Goal: Task Accomplishment & Management: Manage account settings

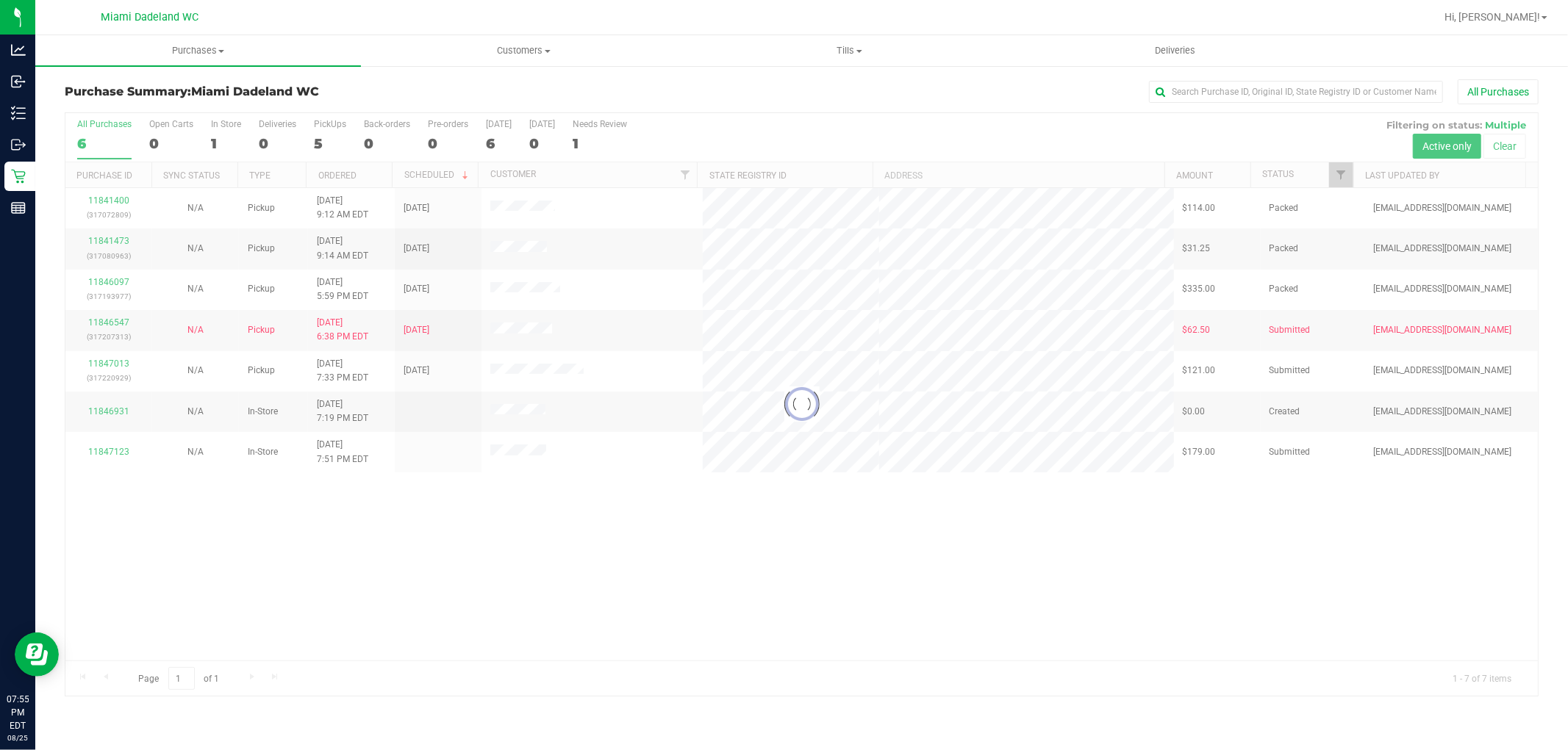
click at [106, 457] on div at bounding box center [801, 404] width 1472 height 582
click at [106, 455] on link "11847123" at bounding box center [109, 452] width 41 height 10
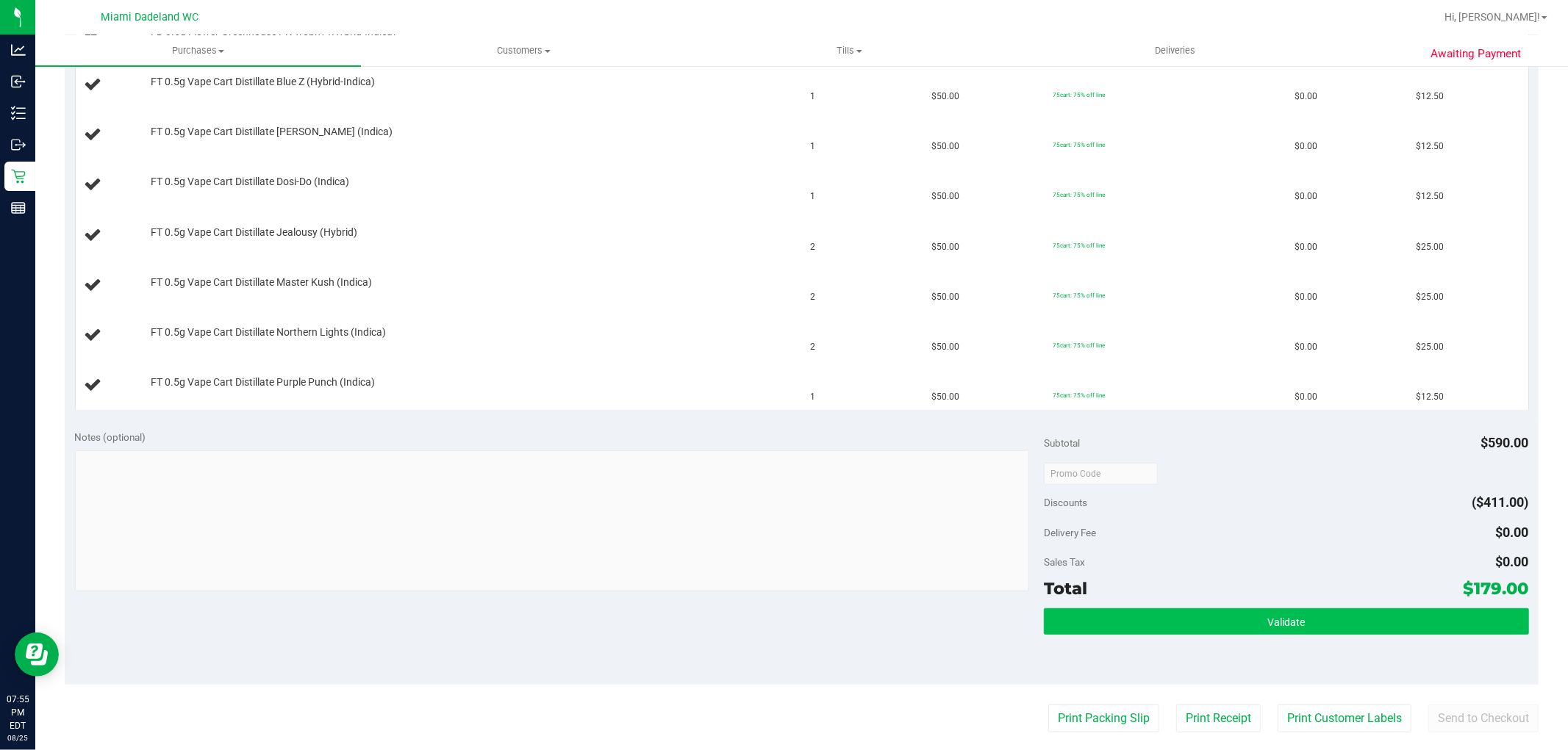
scroll to position [571, 0]
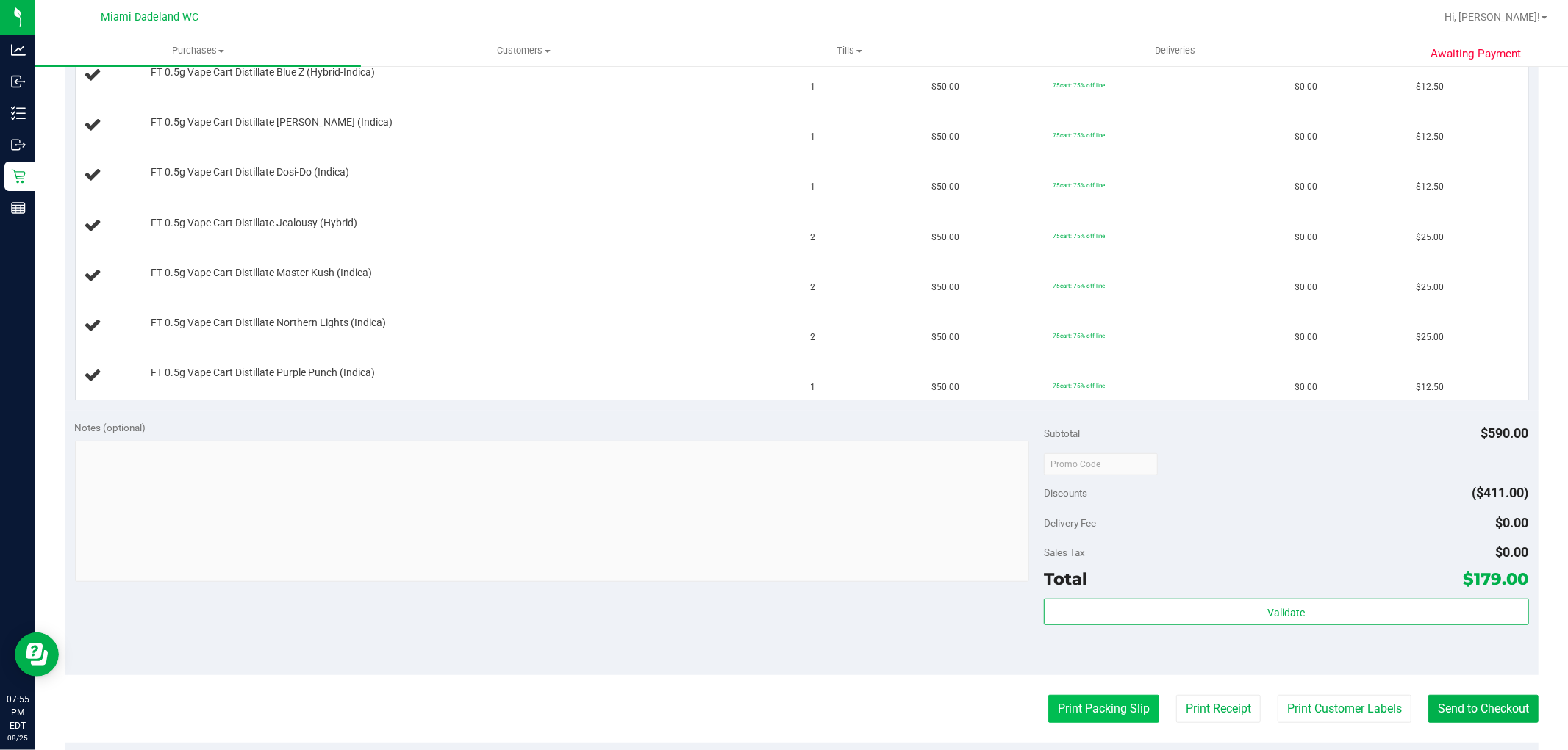
click at [1073, 718] on button "Print Packing Slip" at bounding box center [1103, 709] width 111 height 28
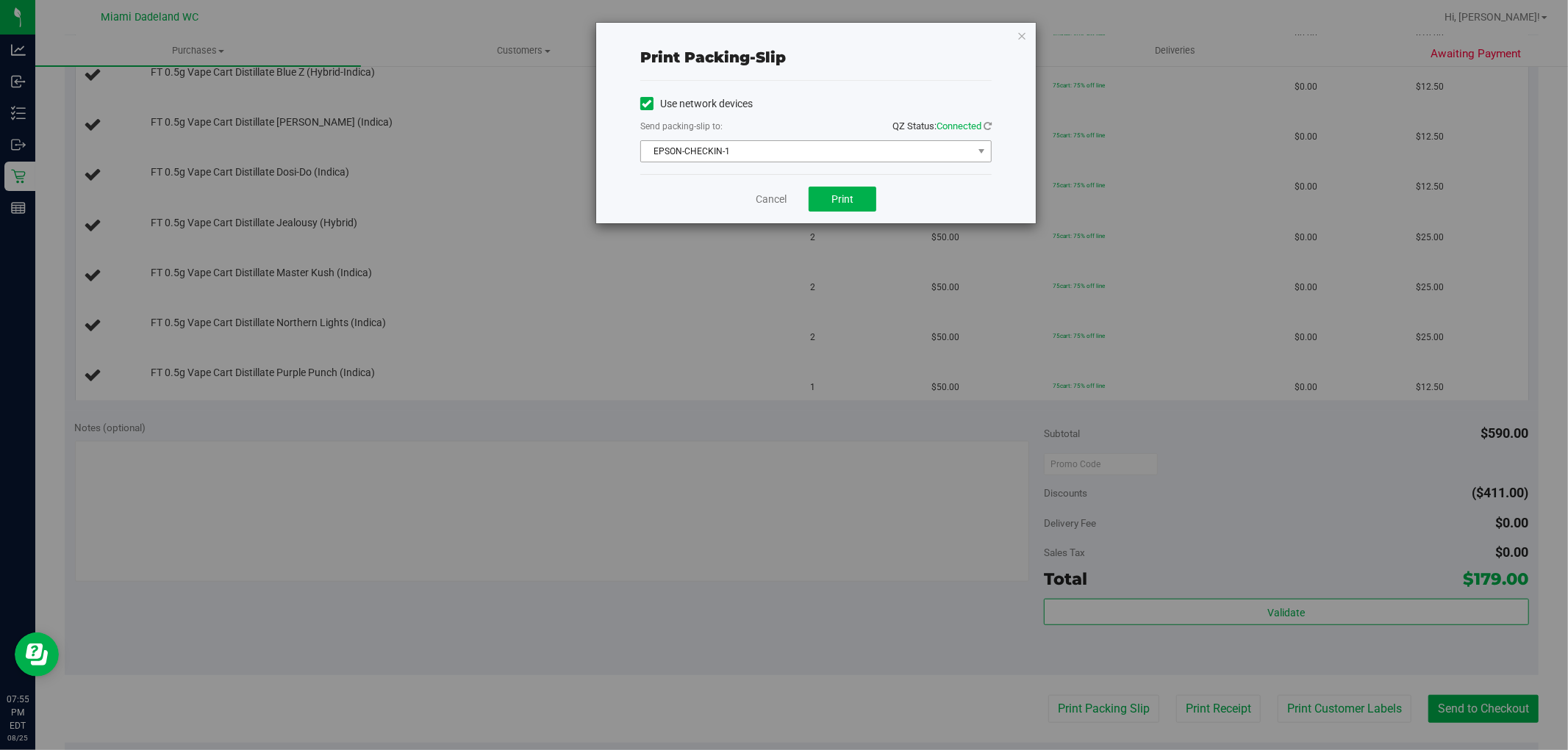
click at [764, 157] on span "EPSON-CHECKIN-1" at bounding box center [807, 151] width 332 height 21
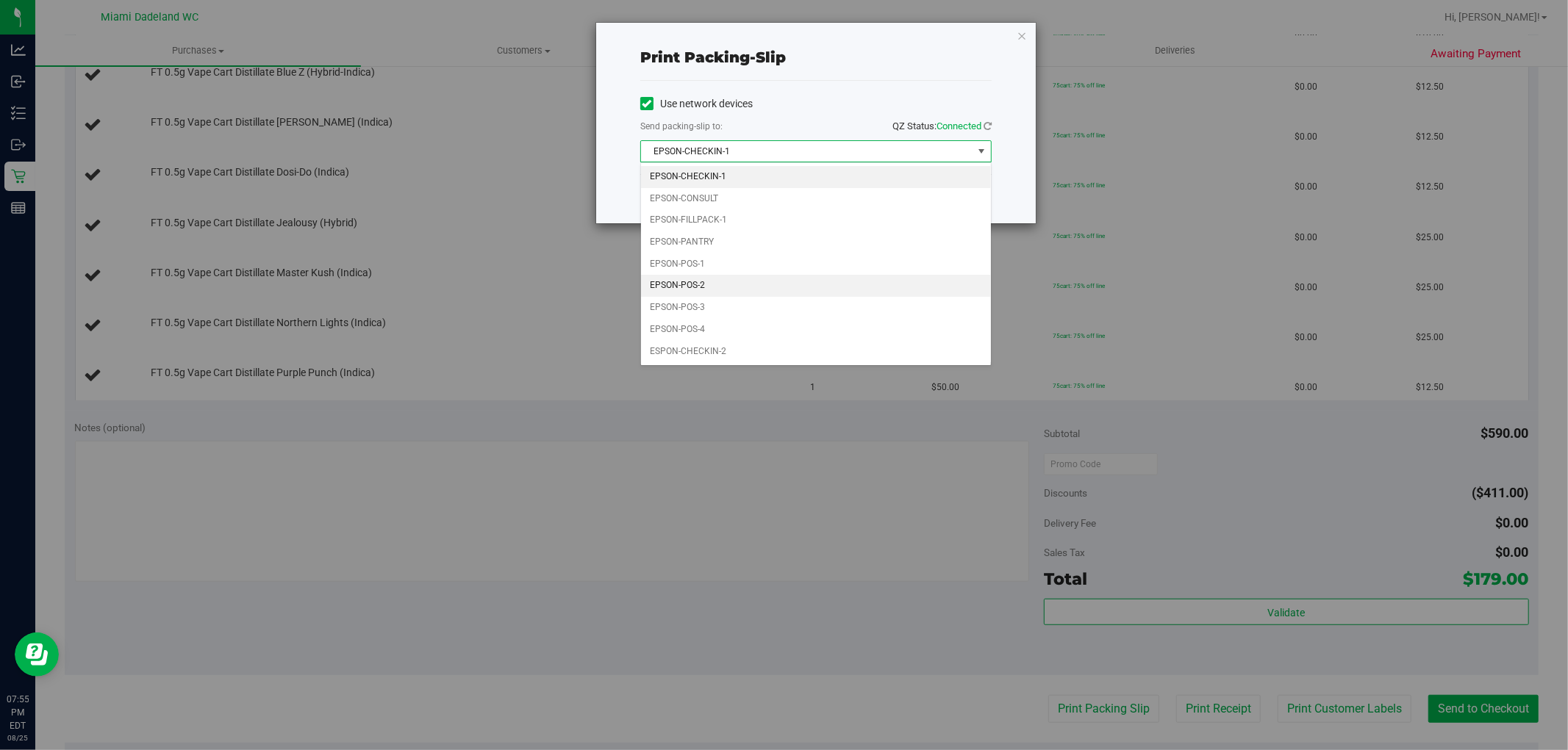
click at [743, 295] on li "EPSON-POS-2" at bounding box center [816, 286] width 350 height 22
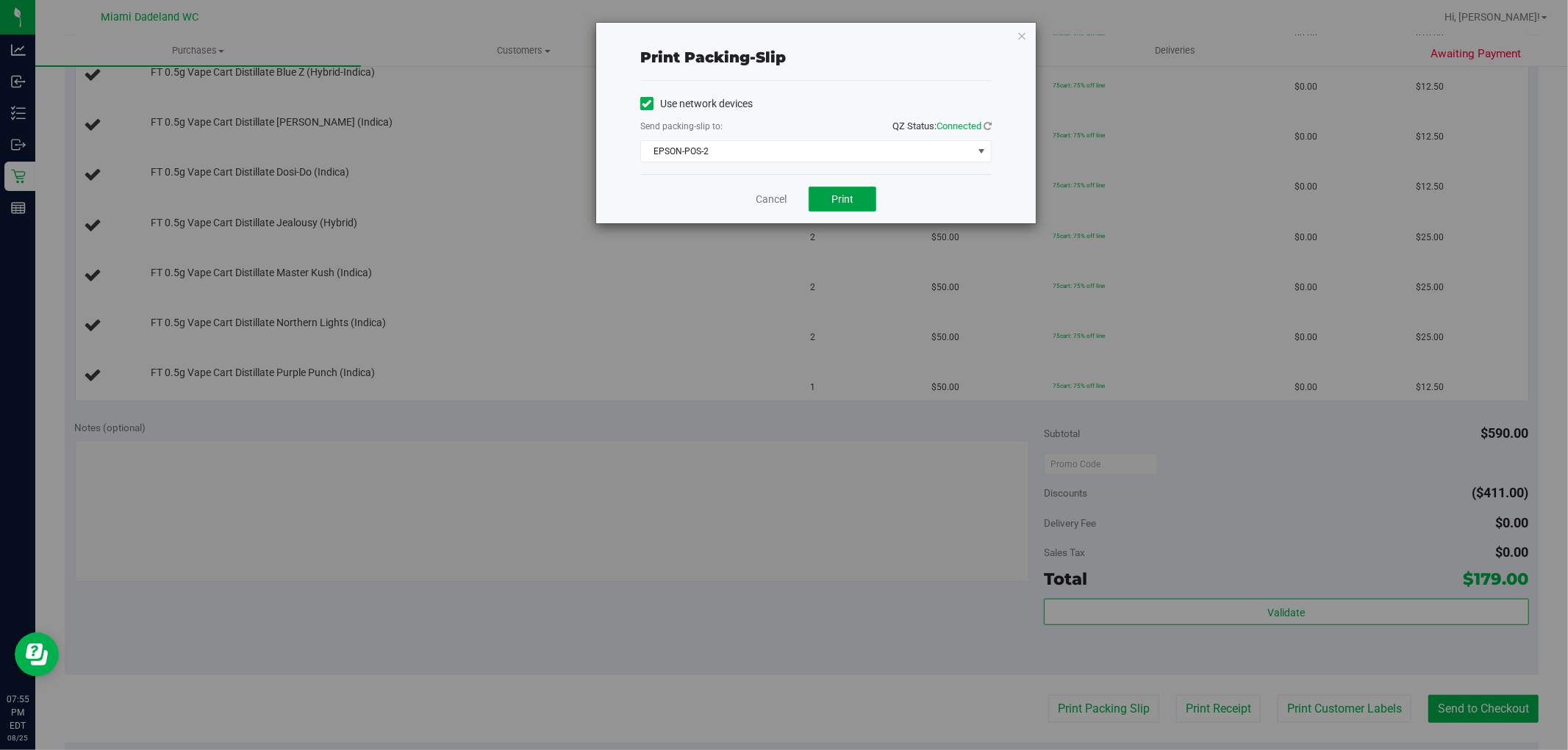
click at [839, 207] on button "Print" at bounding box center [843, 199] width 68 height 25
click at [777, 203] on link "Cancel" at bounding box center [771, 199] width 31 height 16
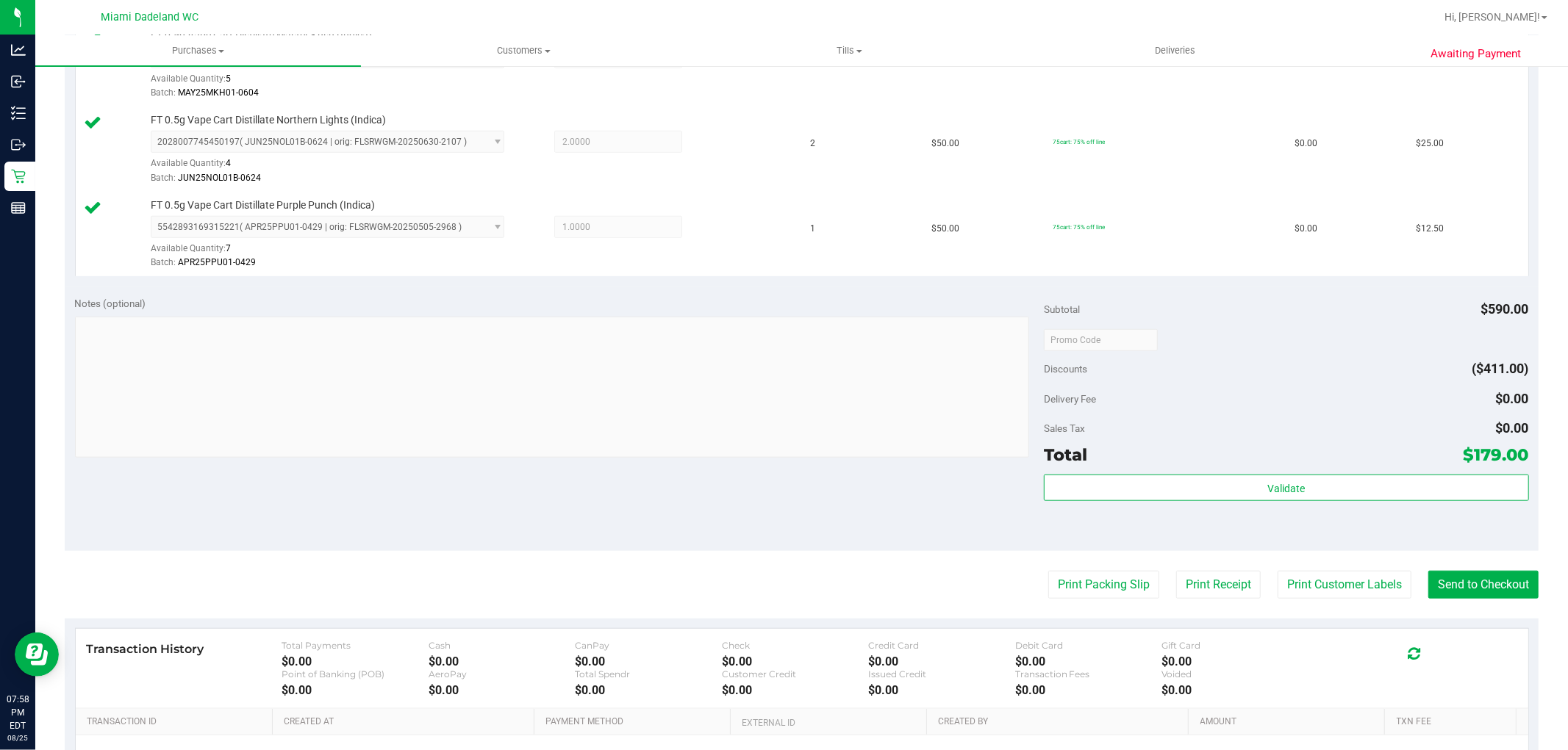
scroll to position [1143, 0]
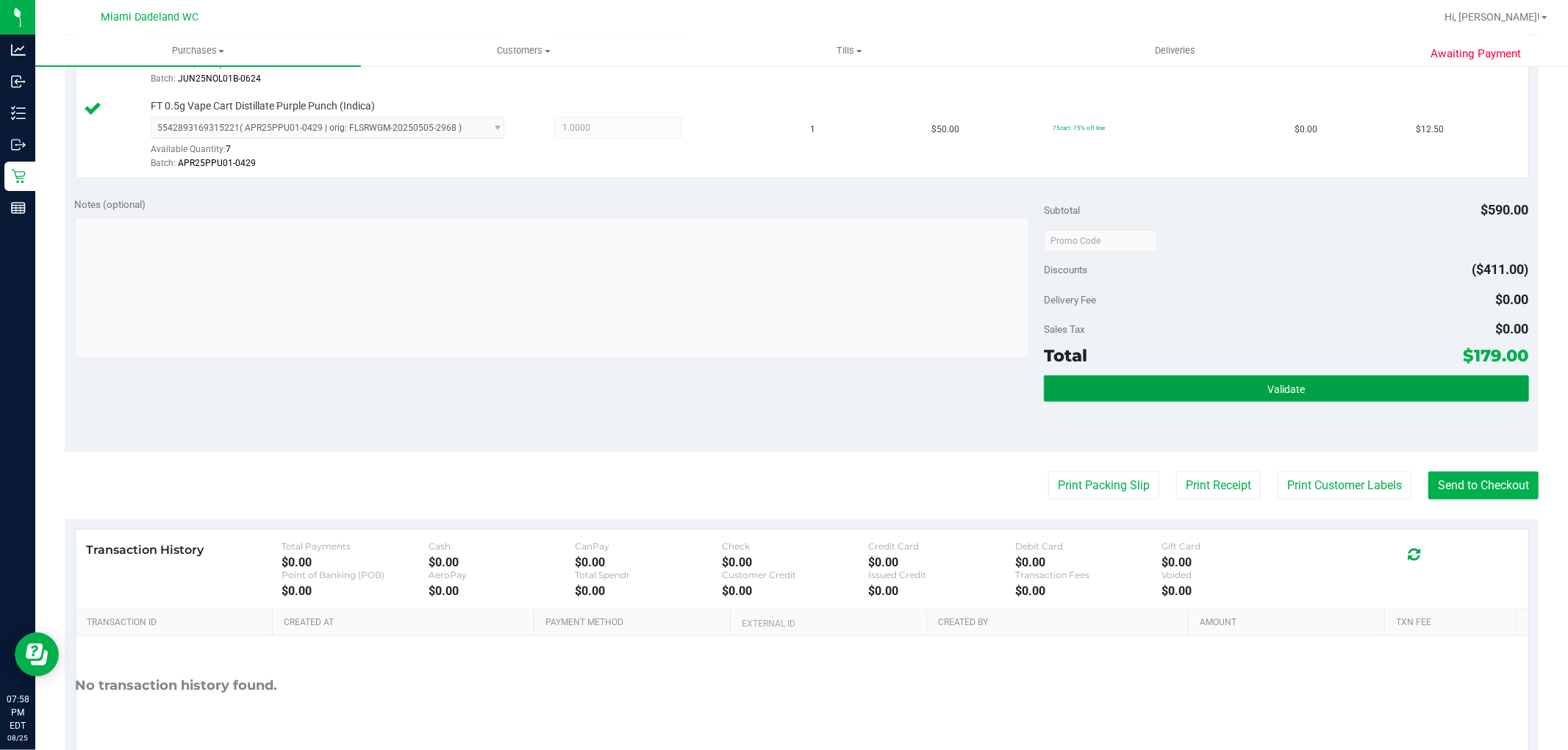
click at [1180, 386] on button "Validate" at bounding box center [1286, 389] width 485 height 27
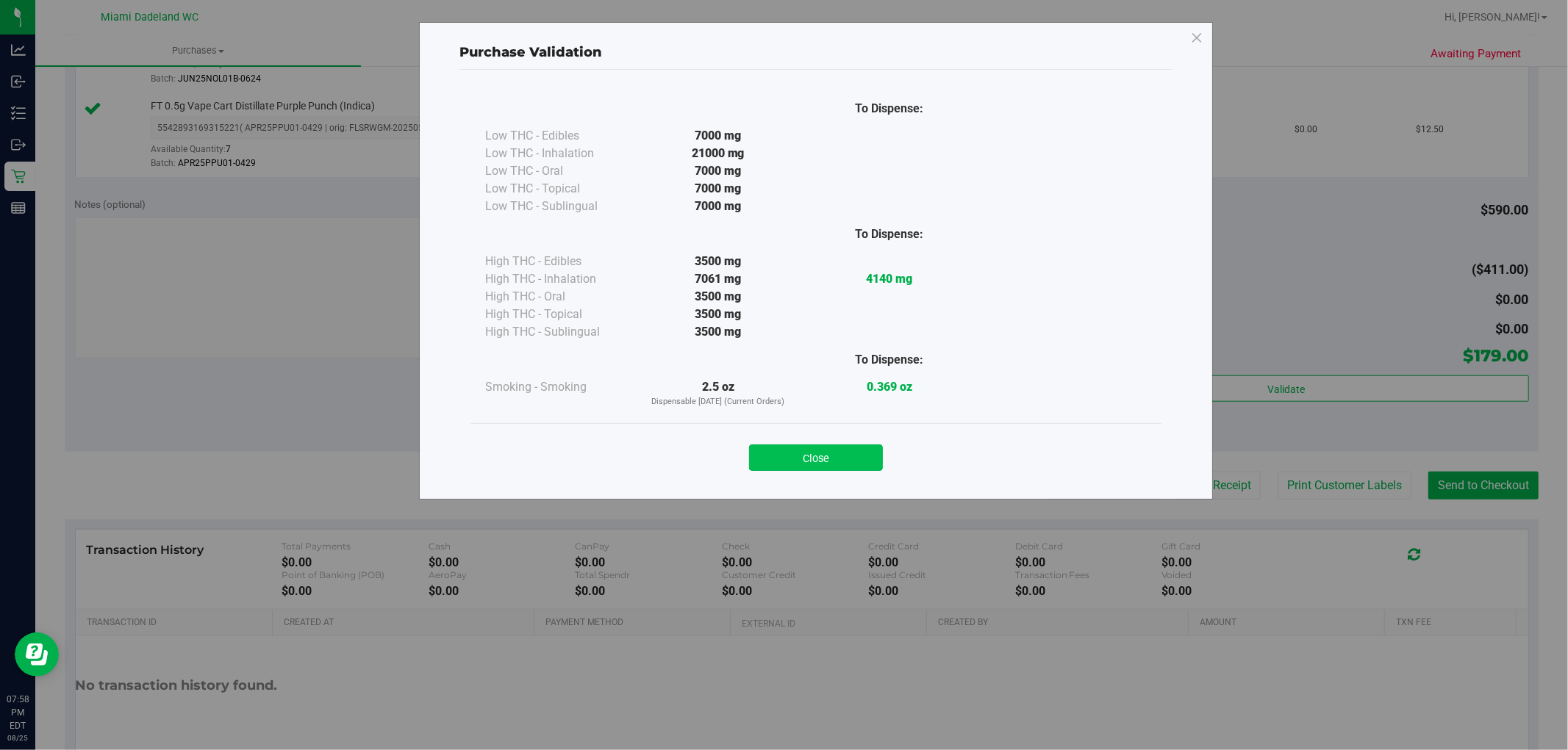
click at [774, 464] on button "Close" at bounding box center [815, 458] width 134 height 27
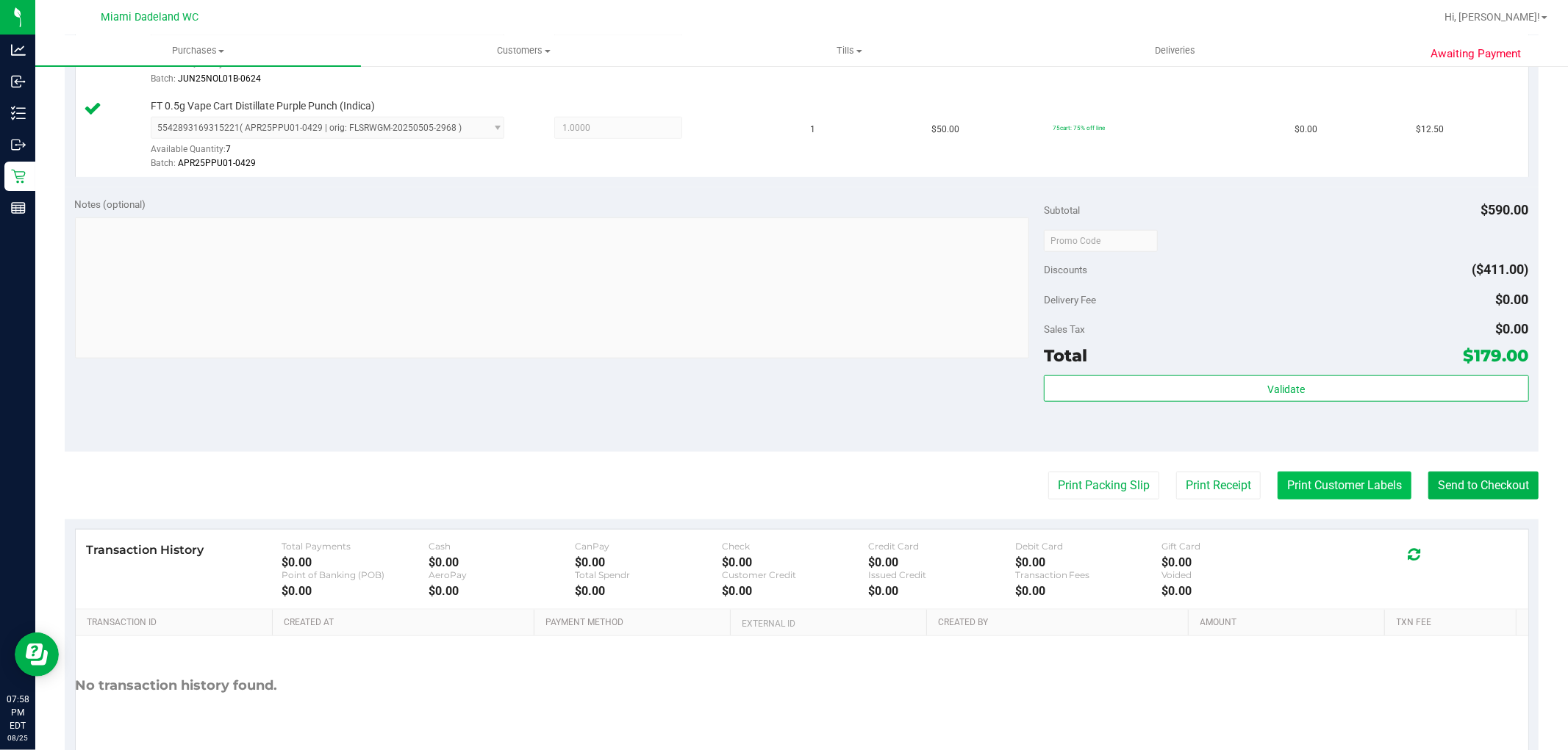
click at [1343, 492] on button "Print Customer Labels" at bounding box center [1344, 486] width 134 height 28
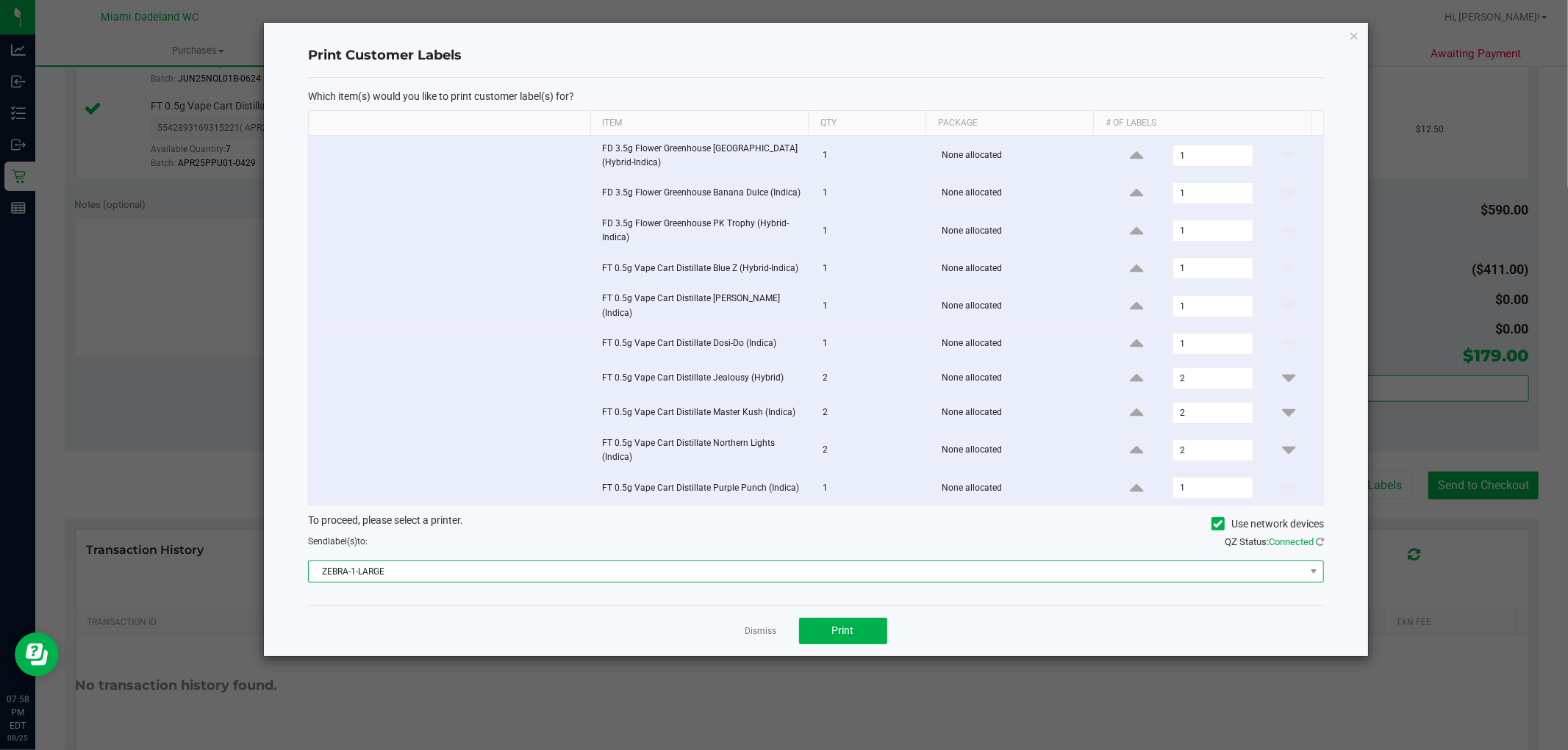
click at [682, 569] on span "ZEBRA-1-LARGE" at bounding box center [807, 571] width 996 height 21
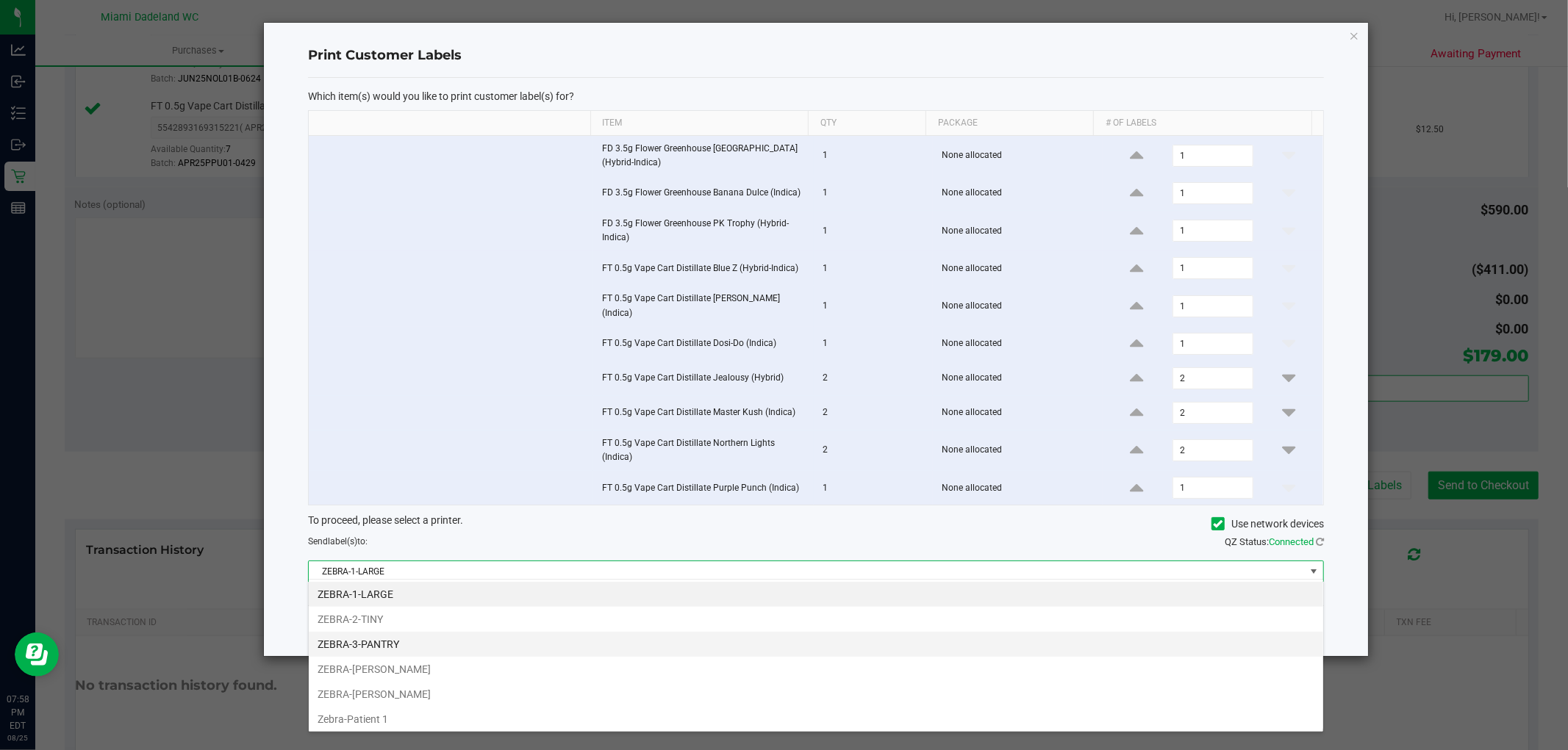
scroll to position [22, 1016]
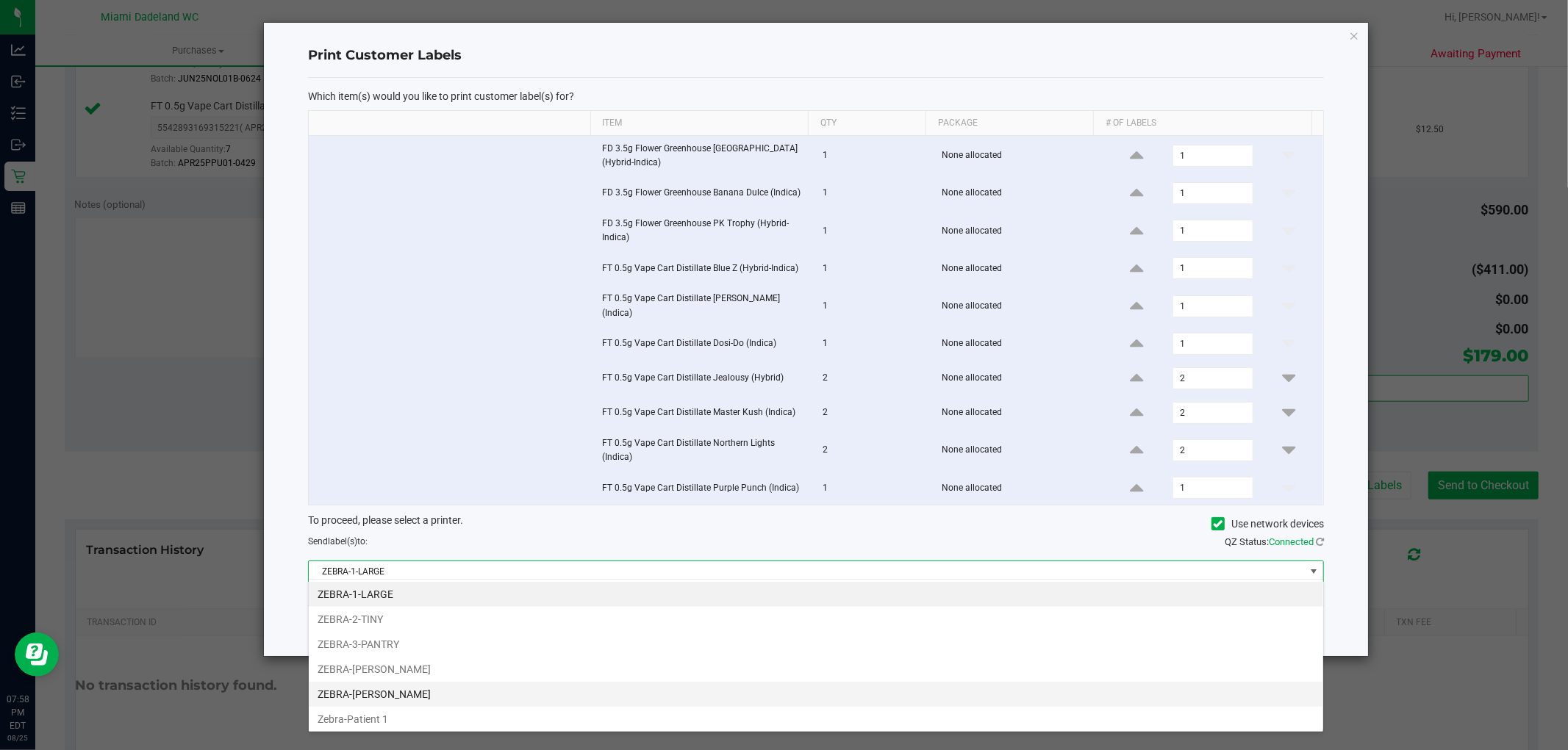
click at [453, 698] on li "ZEBRA-[PERSON_NAME]" at bounding box center [815, 695] width 1014 height 25
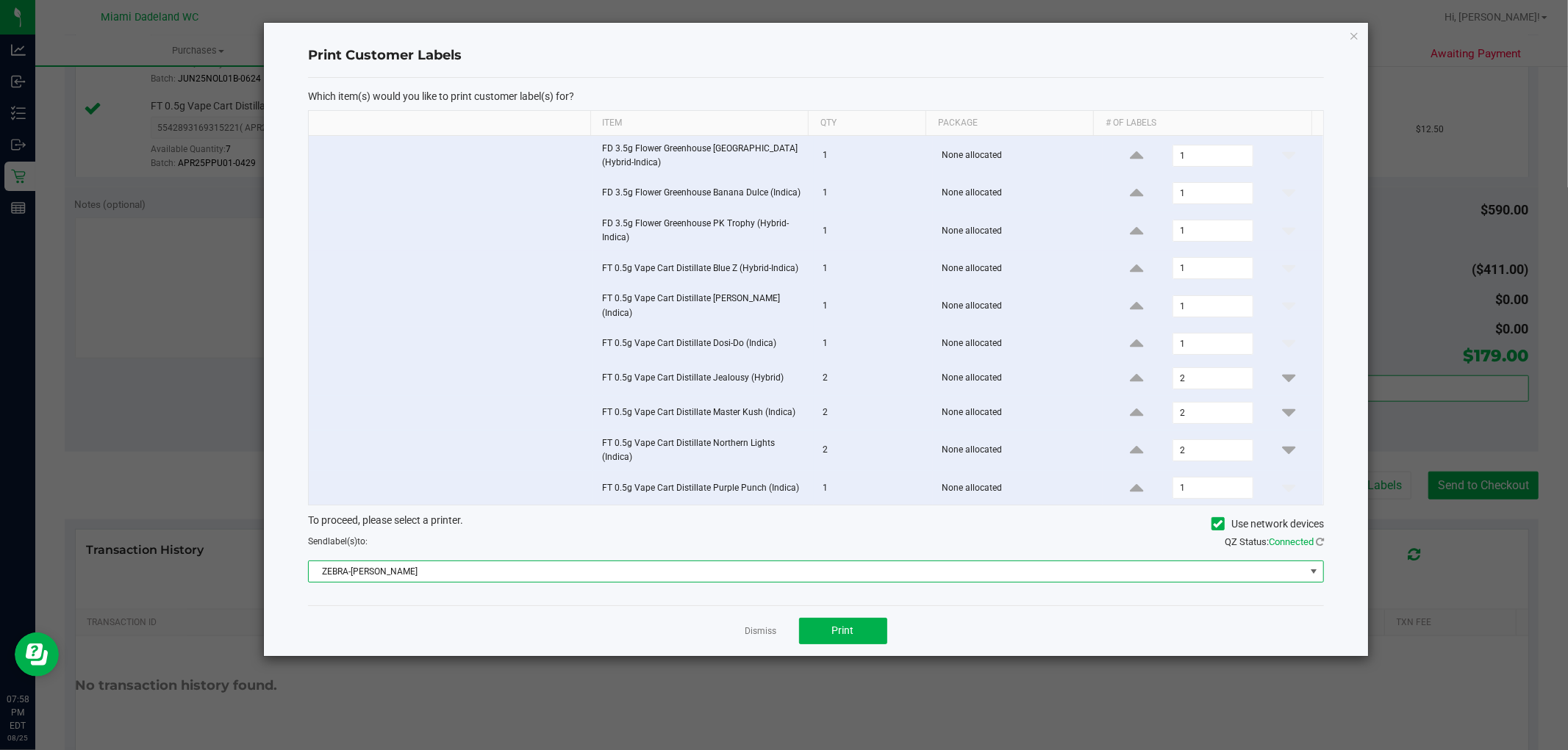
click at [825, 571] on span "ZEBRA-[PERSON_NAME]" at bounding box center [807, 571] width 996 height 21
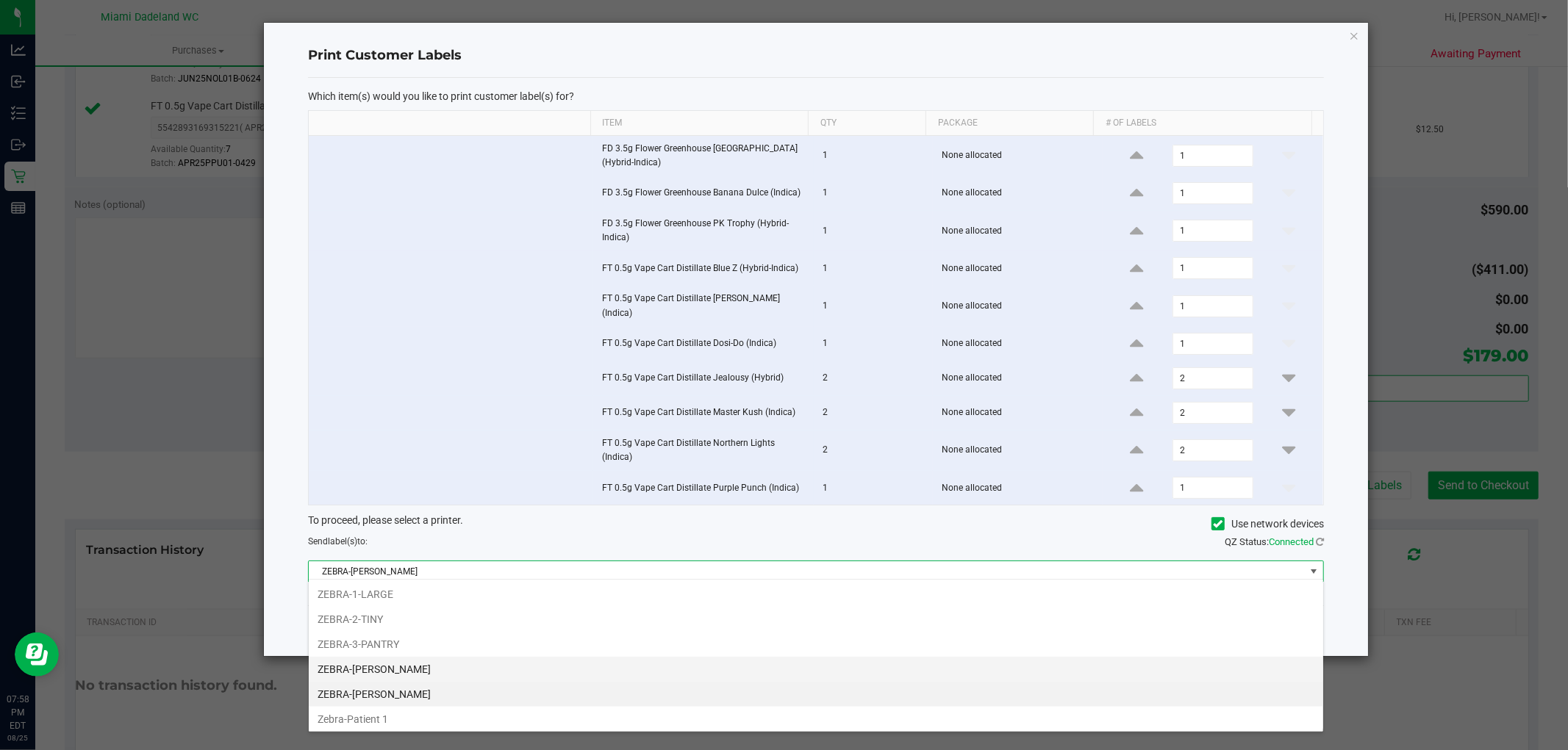
click at [509, 678] on li "ZEBRA-[PERSON_NAME]" at bounding box center [815, 670] width 1014 height 25
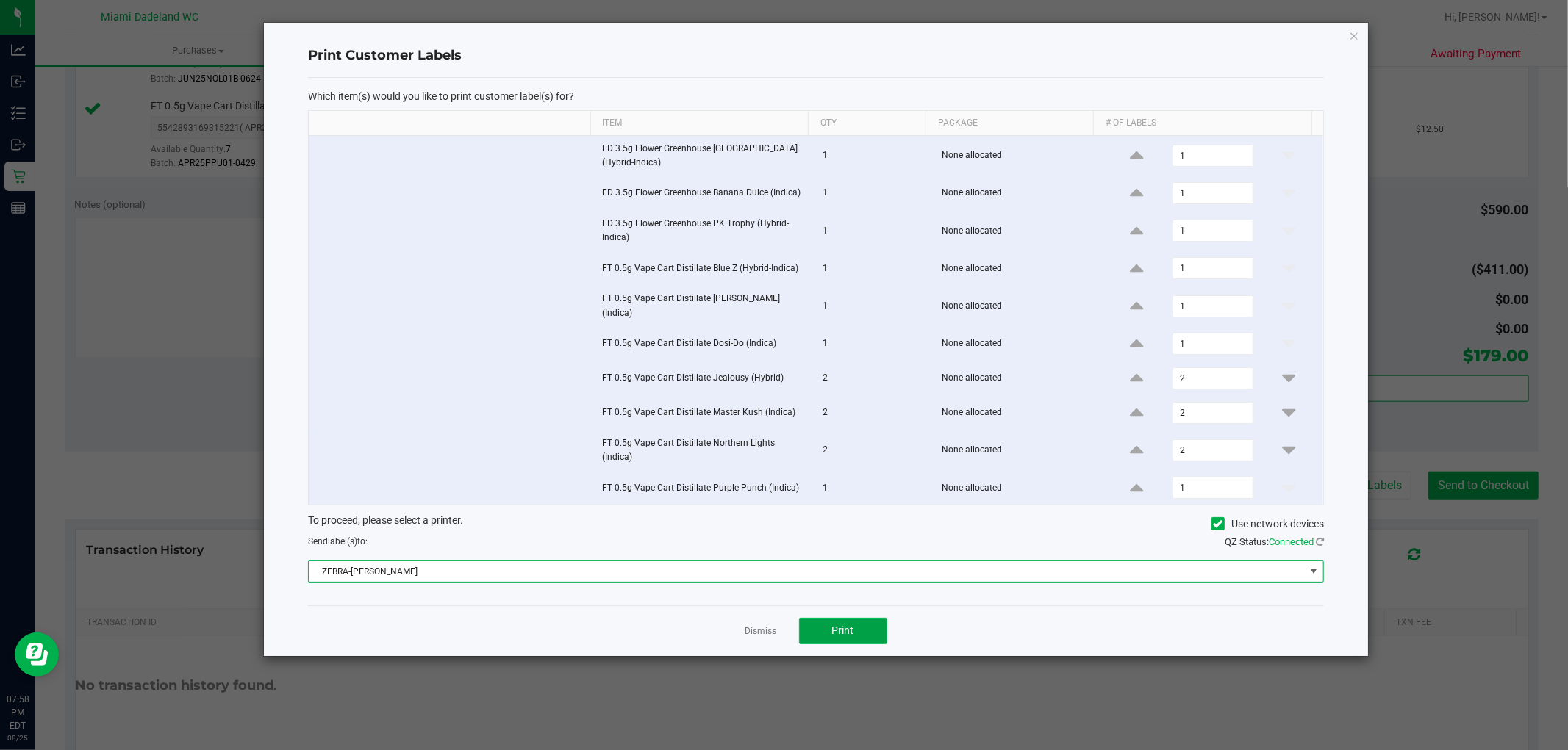
click at [863, 626] on button "Print" at bounding box center [843, 631] width 88 height 27
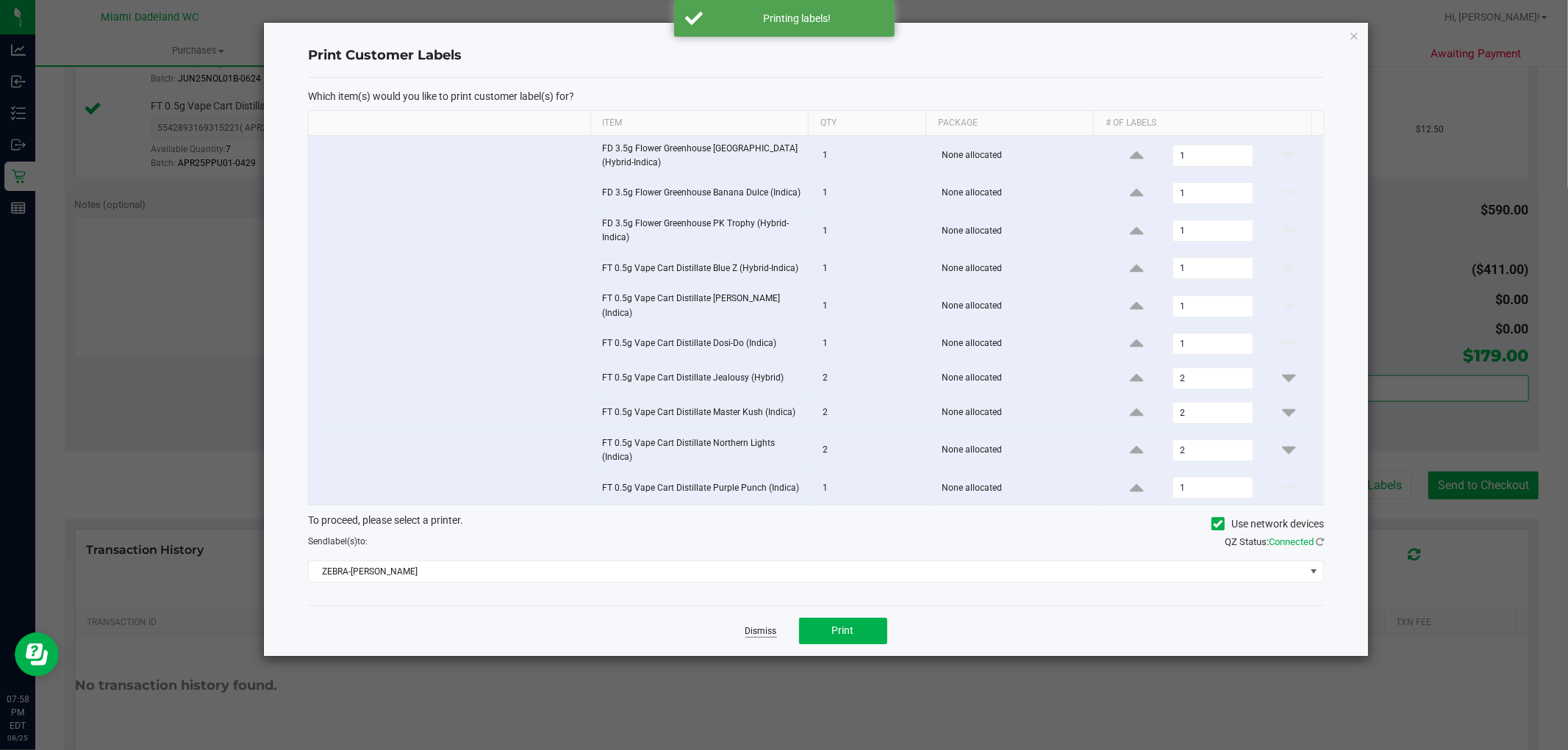
click at [759, 630] on link "Dismiss" at bounding box center [761, 631] width 32 height 13
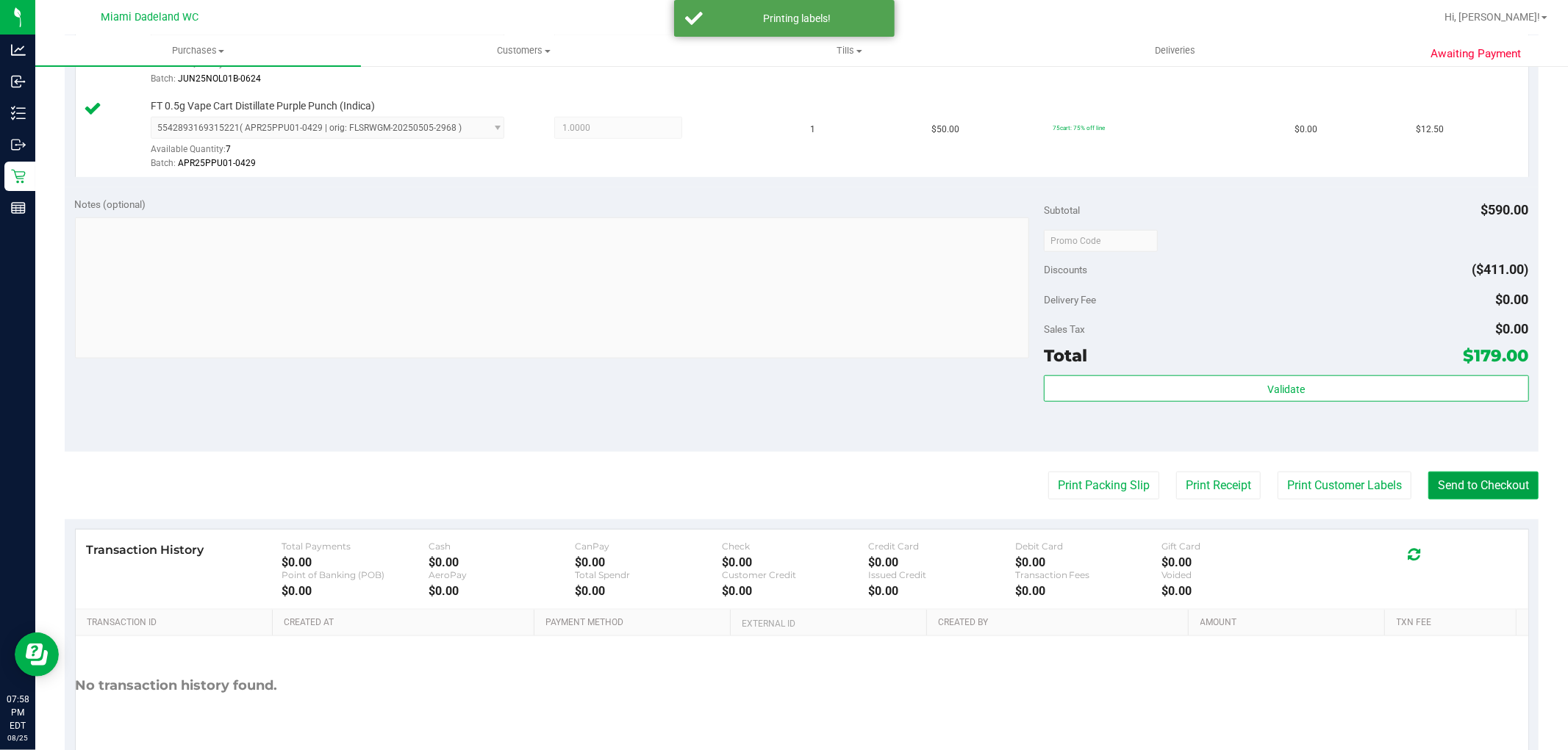
click at [1437, 495] on button "Send to Checkout" at bounding box center [1483, 486] width 110 height 28
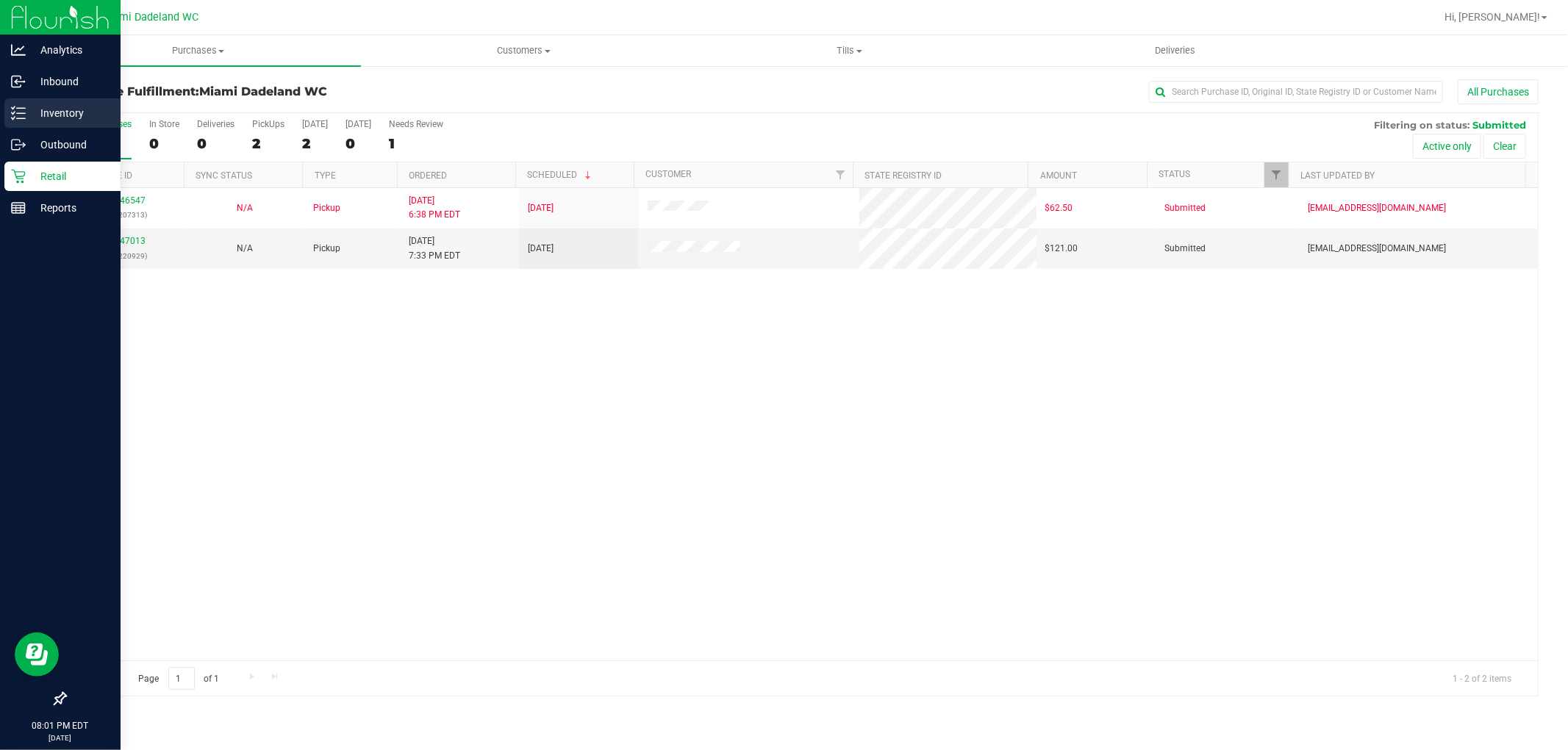
click at [38, 120] on p "Inventory" at bounding box center [69, 113] width 88 height 18
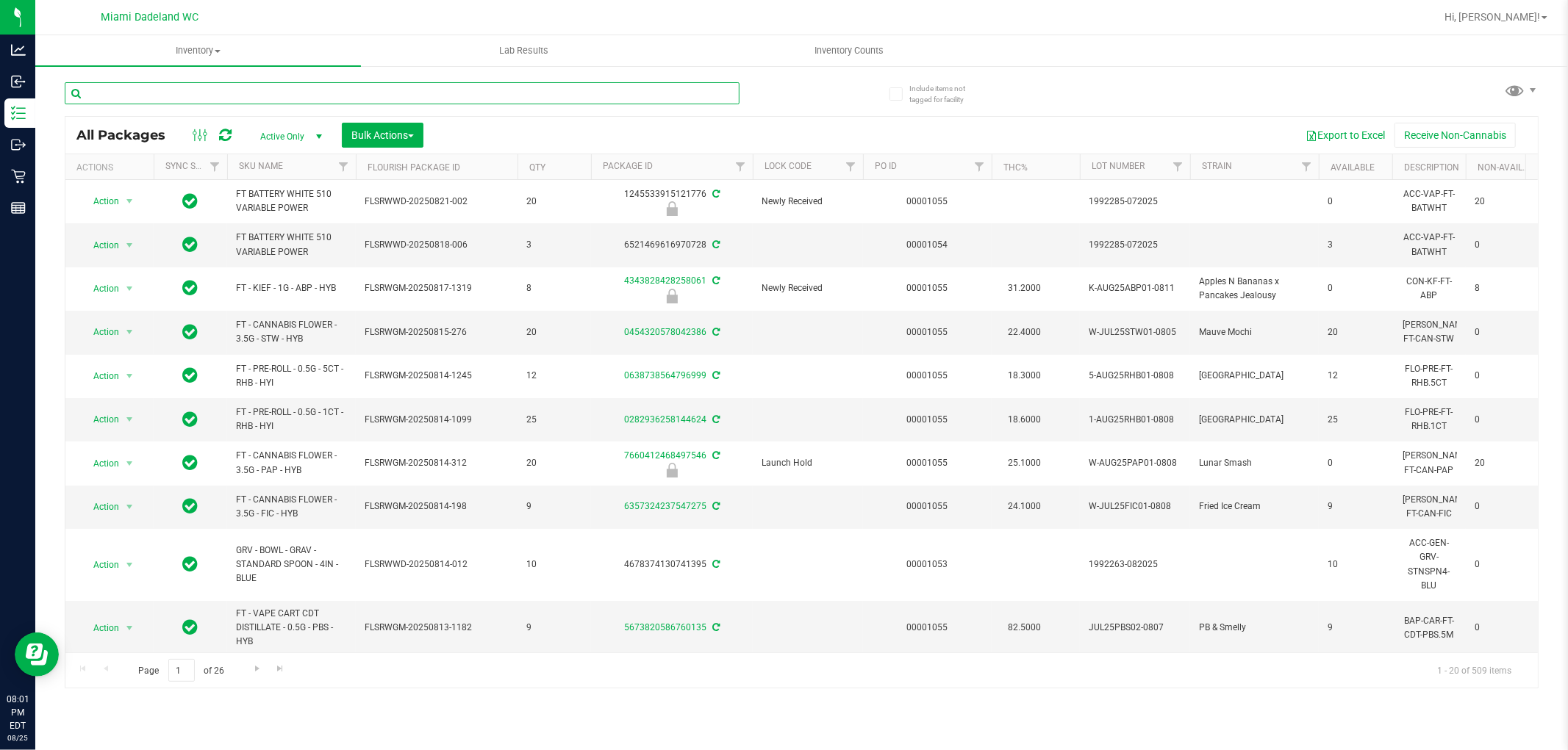
click at [247, 97] on input "text" at bounding box center [403, 93] width 675 height 22
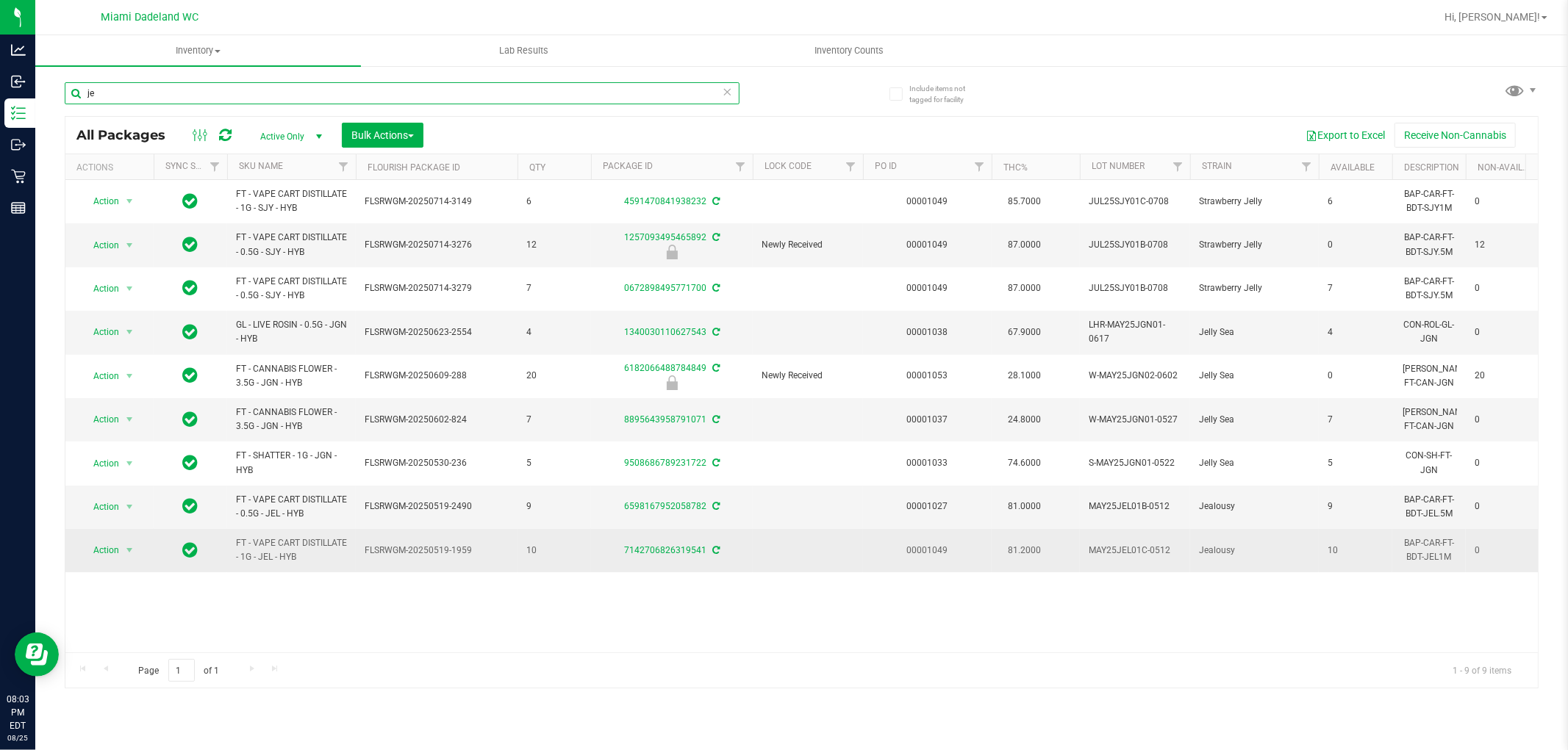
type input "j"
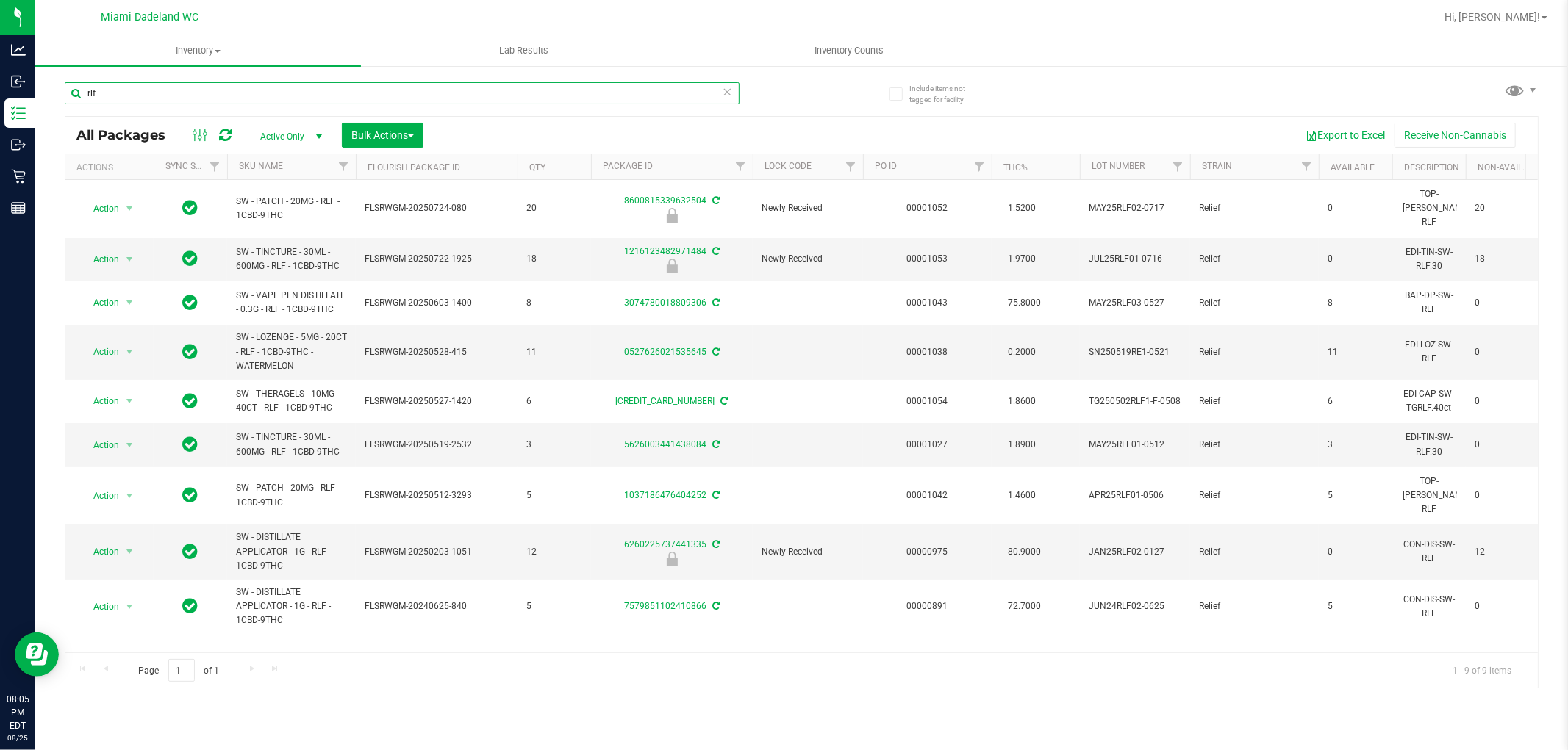
type input "rlf"
click at [727, 94] on icon at bounding box center [727, 91] width 10 height 18
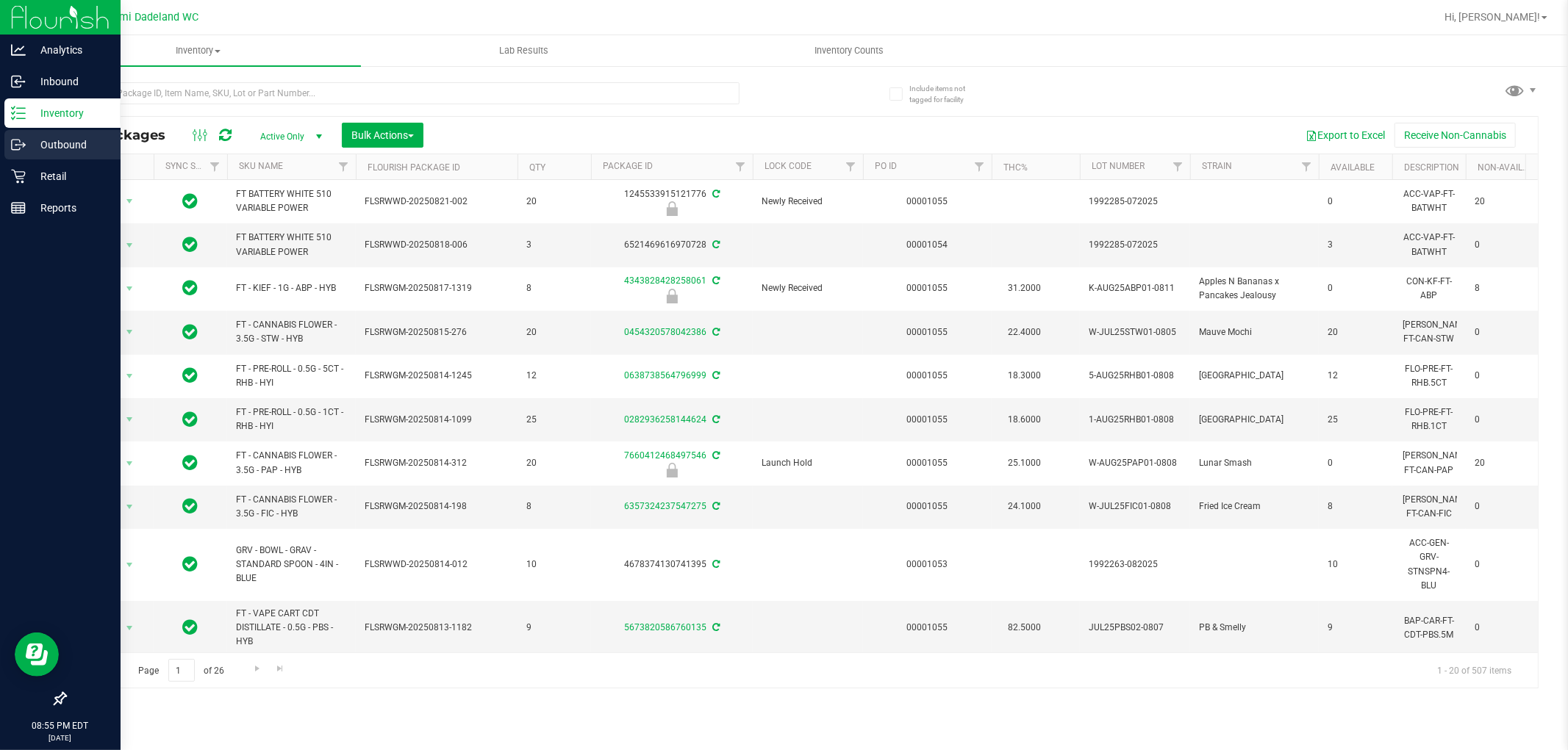
click at [46, 142] on p "Outbound" at bounding box center [69, 145] width 88 height 18
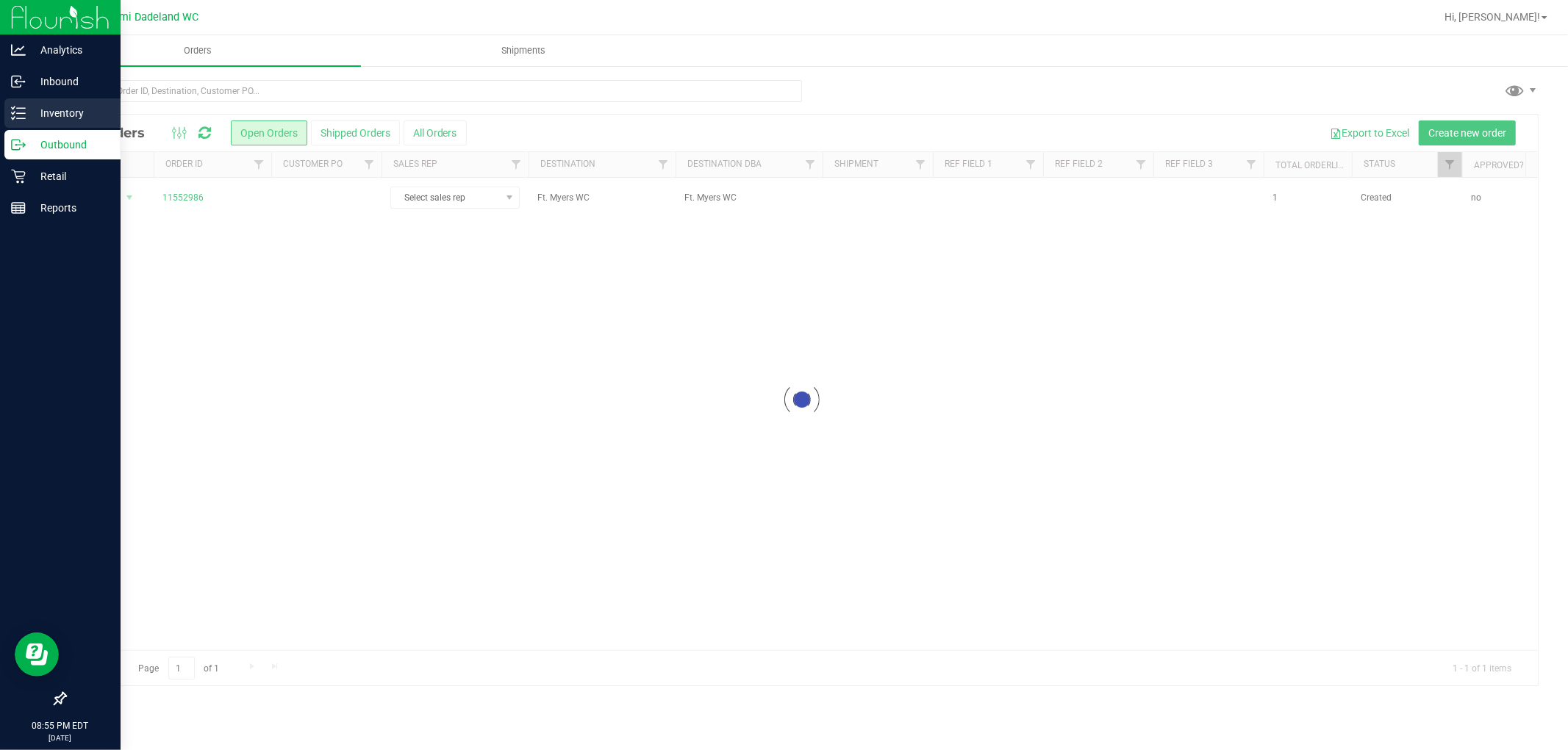
click at [50, 110] on p "Inventory" at bounding box center [69, 113] width 88 height 18
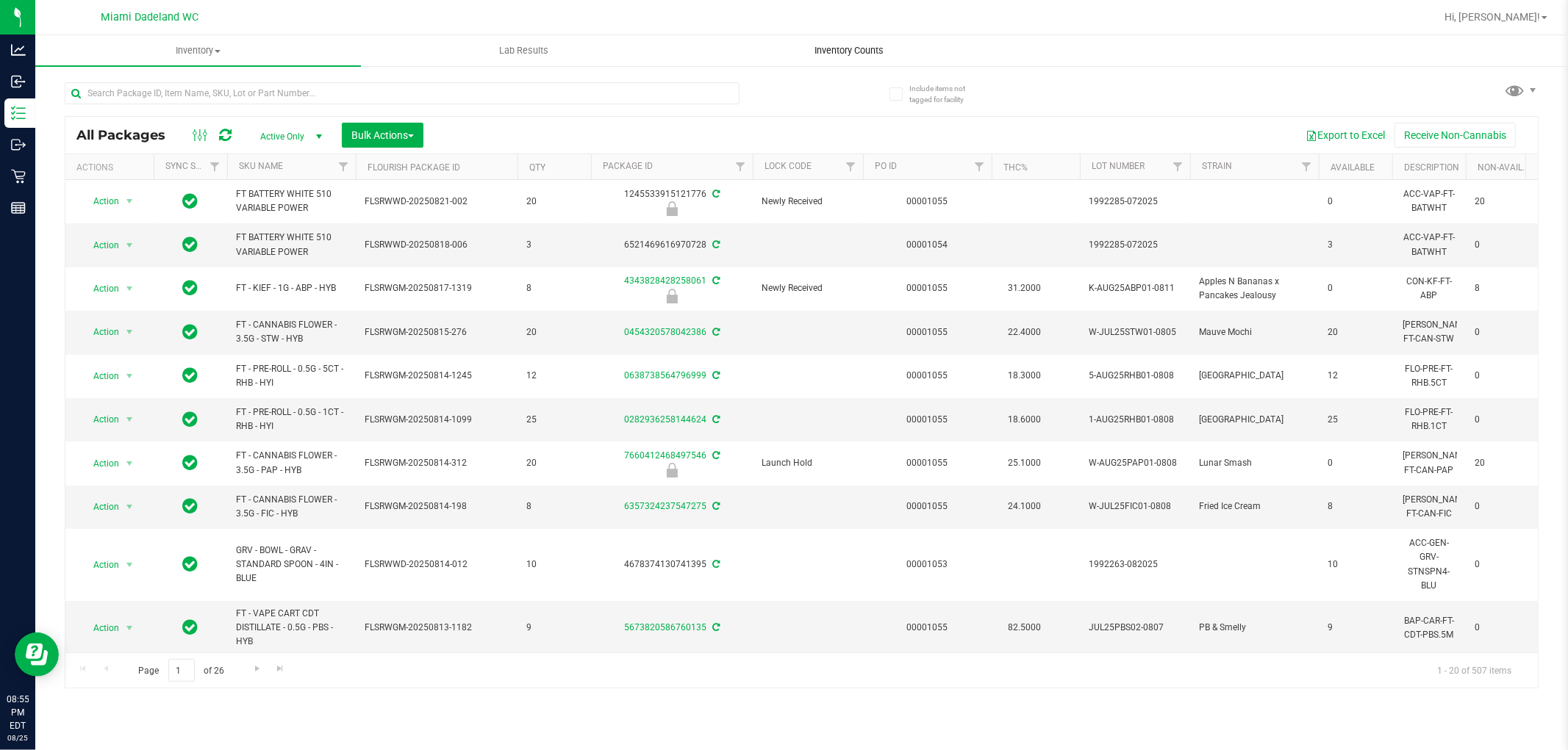
click at [846, 55] on span "Inventory Counts" at bounding box center [849, 51] width 109 height 13
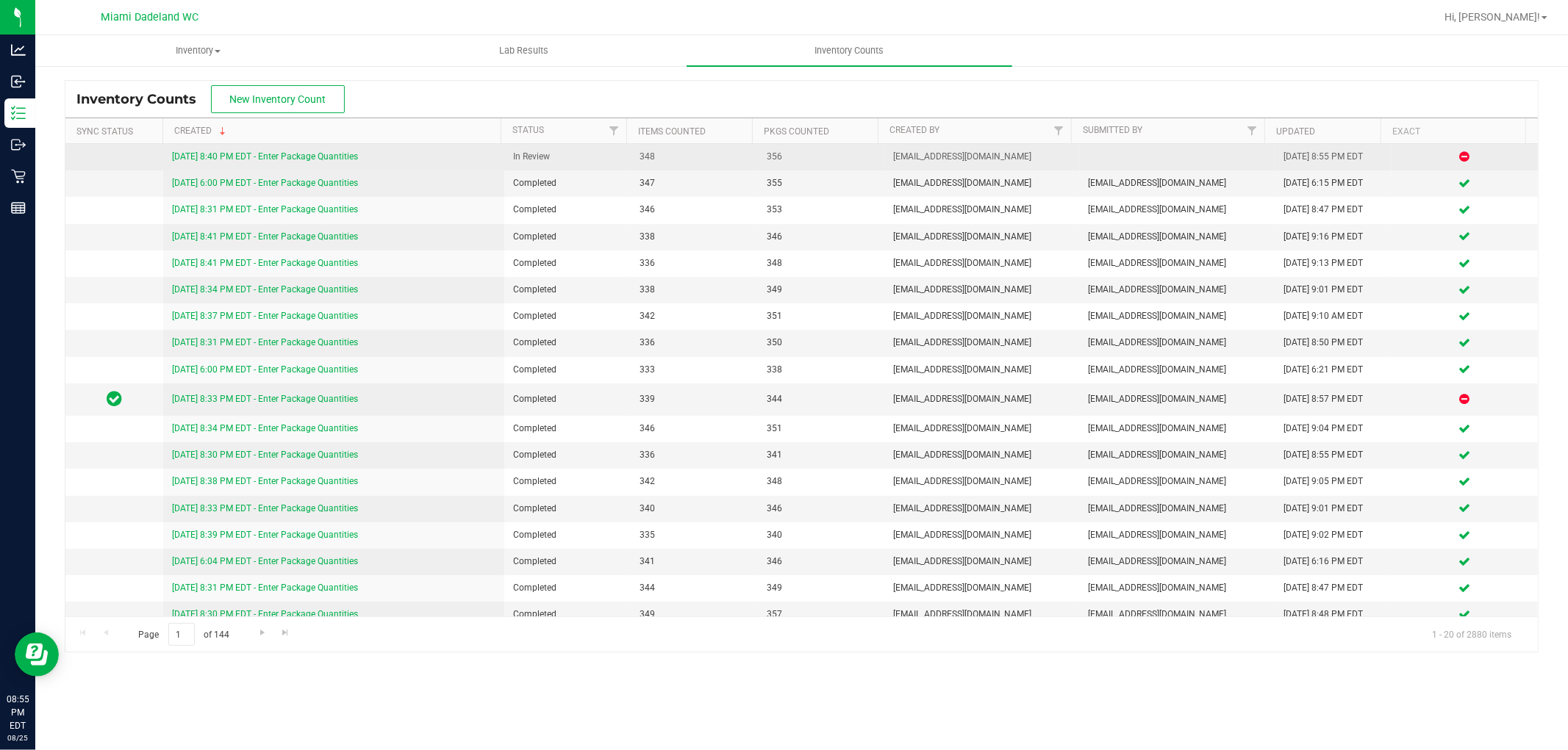
click at [270, 155] on link "[DATE] 8:40 PM EDT - Enter Package Quantities" at bounding box center [265, 156] width 186 height 10
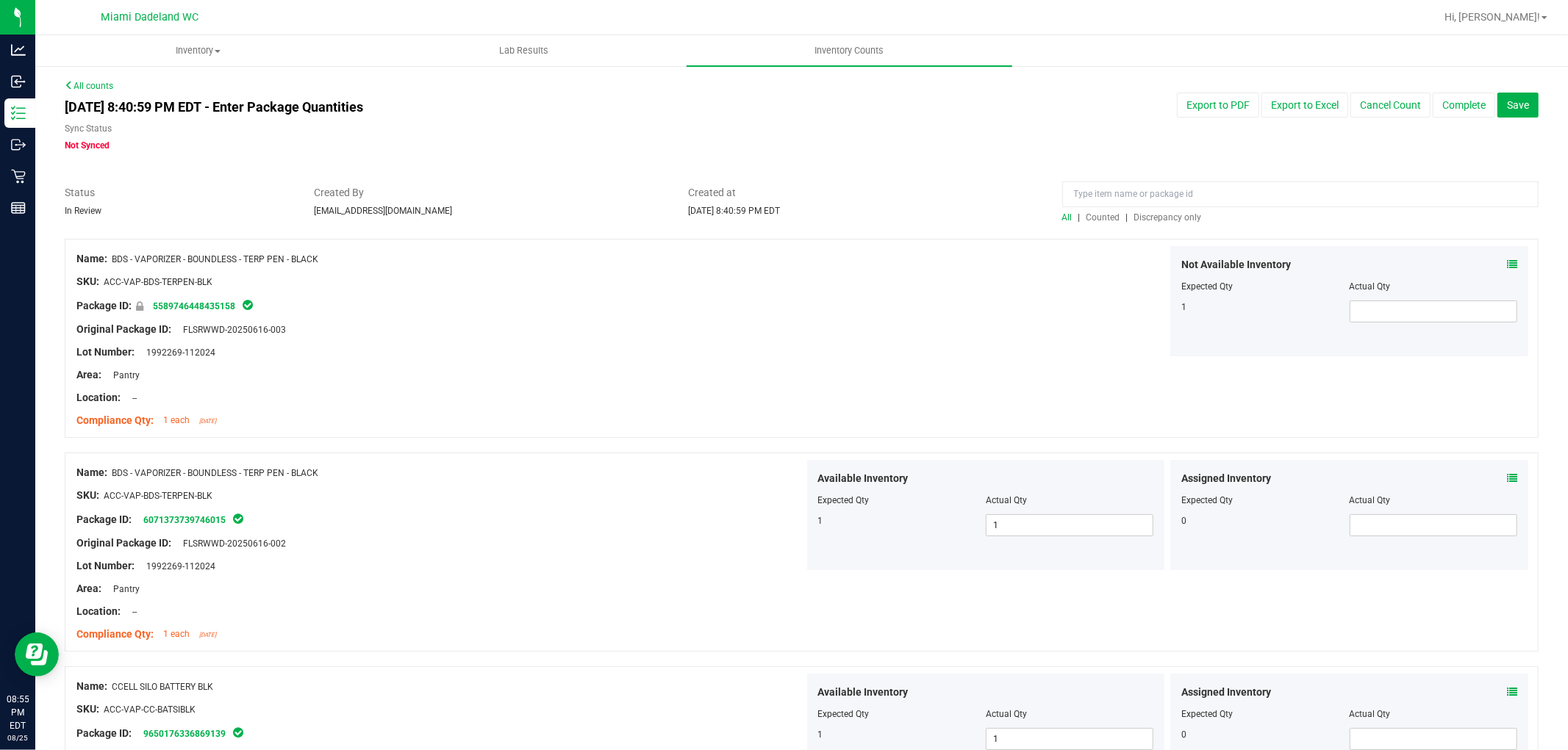
click at [1136, 218] on span "Discrepancy only" at bounding box center [1168, 218] width 68 height 10
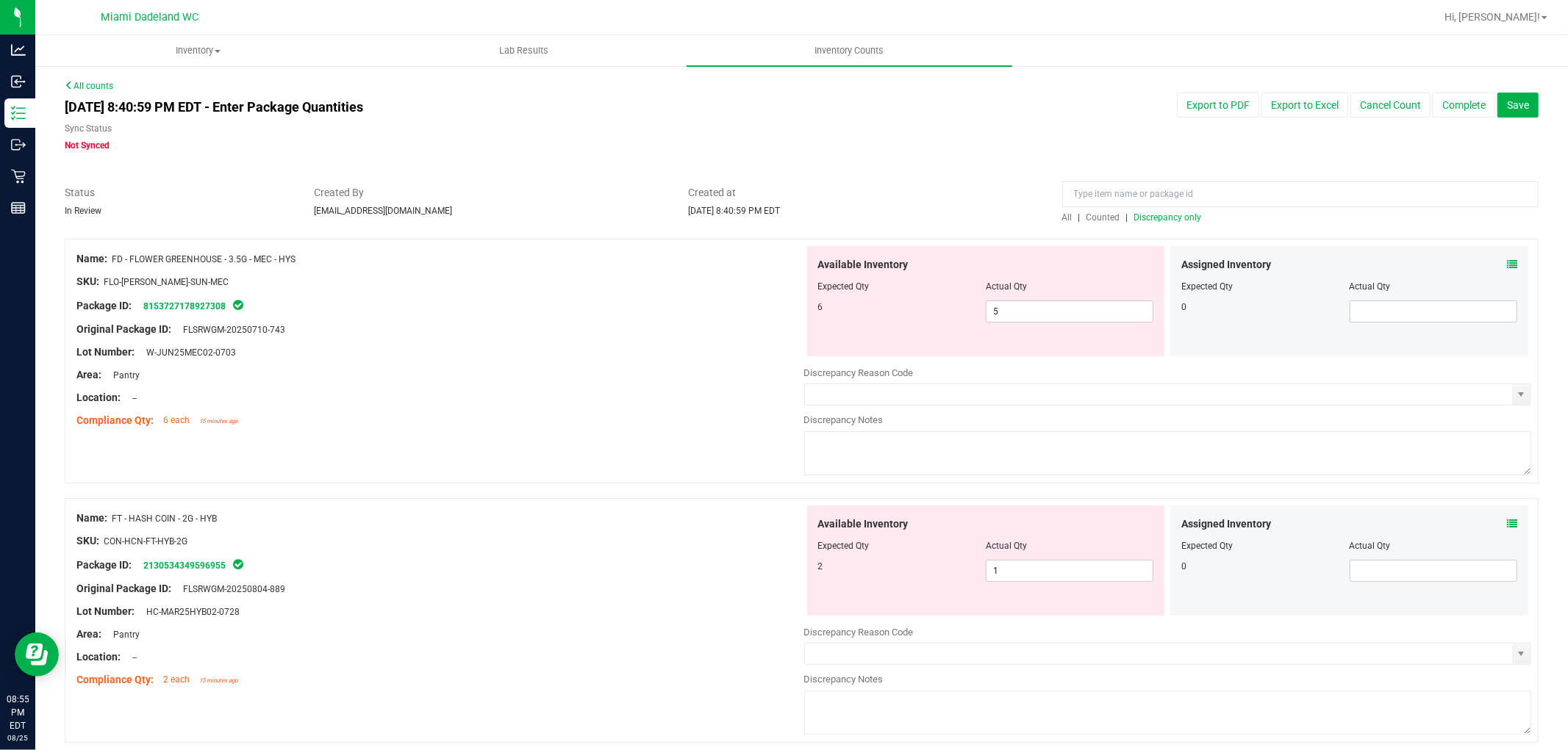
drag, startPoint x: 501, startPoint y: 342, endPoint x: 479, endPoint y: 332, distance: 24.2
click at [500, 341] on div at bounding box center [440, 341] width 727 height 7
click at [1509, 264] on div "Assigned Inventory Expected Qty Actual Qty 0" at bounding box center [1349, 300] width 358 height 110
click at [1507, 261] on icon at bounding box center [1512, 264] width 10 height 10
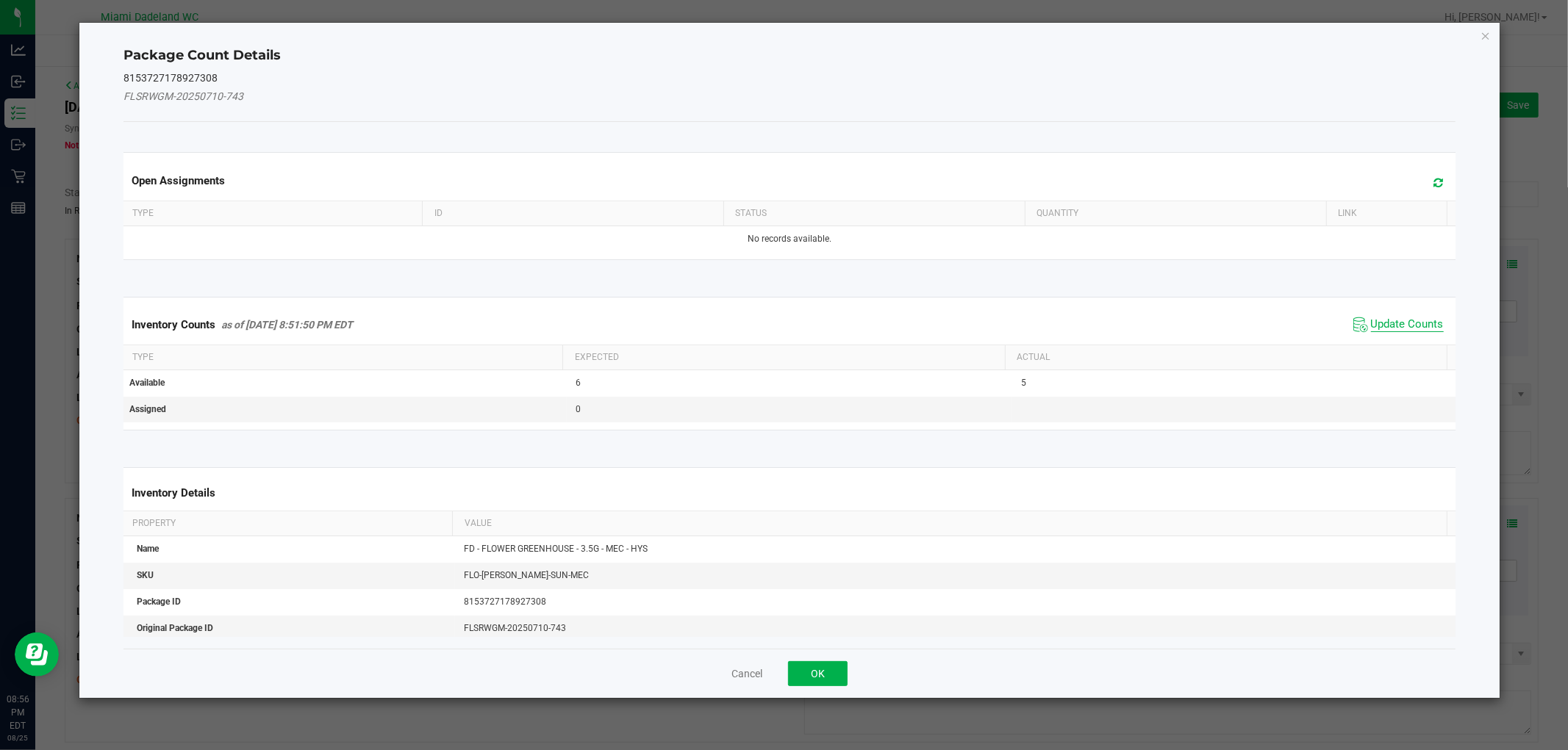
click at [1384, 326] on span "Update Counts" at bounding box center [1407, 325] width 73 height 15
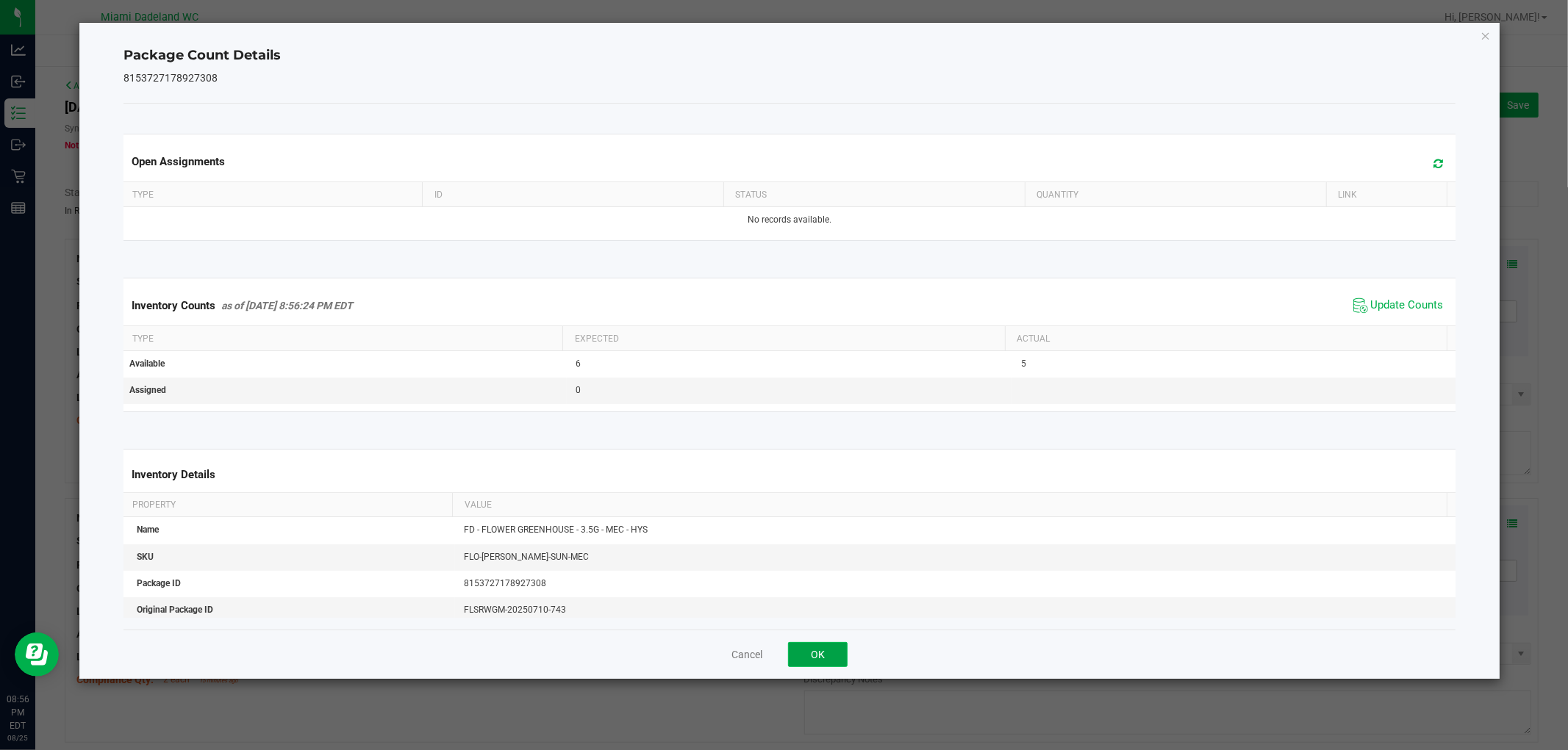
click at [812, 655] on button "OK" at bounding box center [818, 655] width 60 height 25
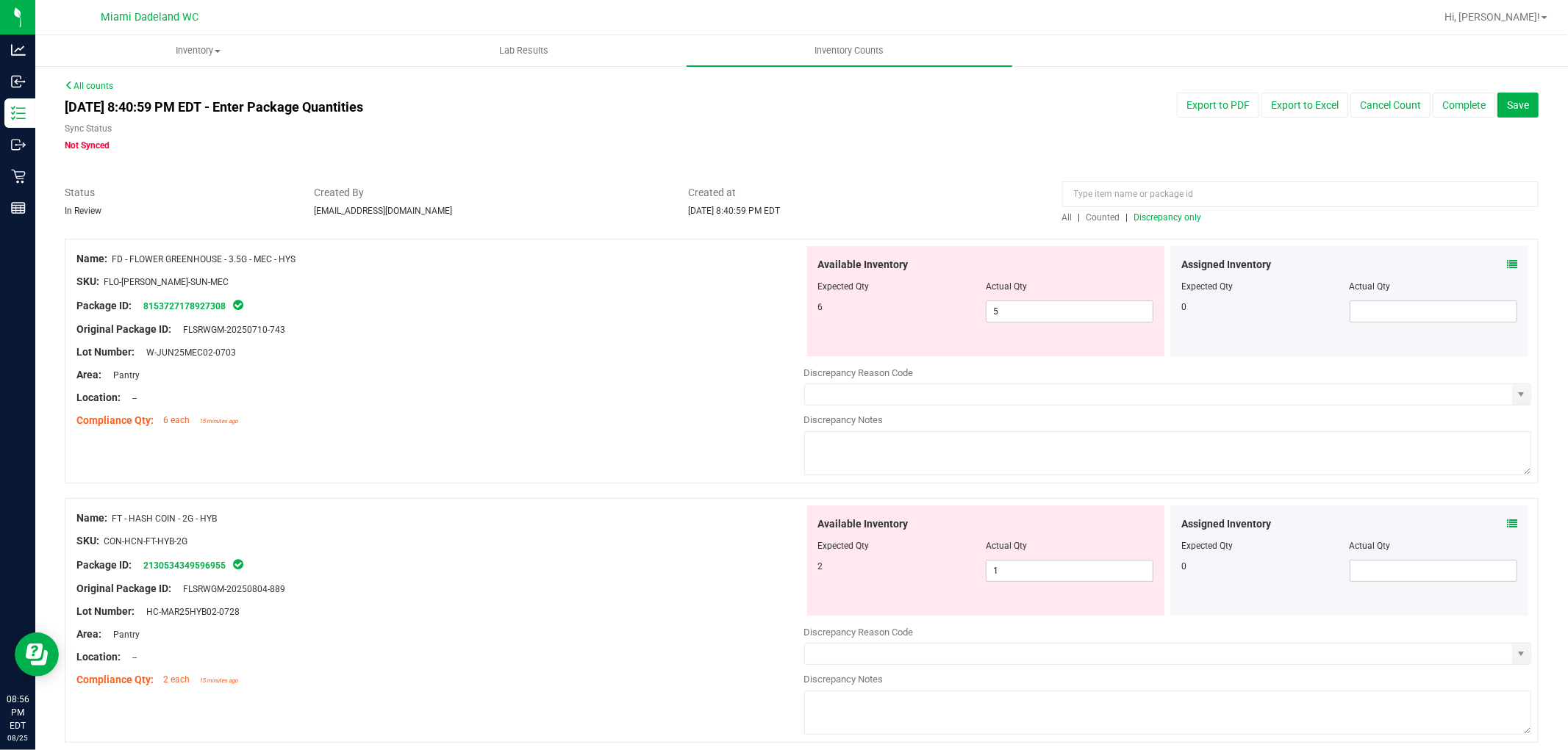
click at [637, 342] on div at bounding box center [440, 341] width 727 height 7
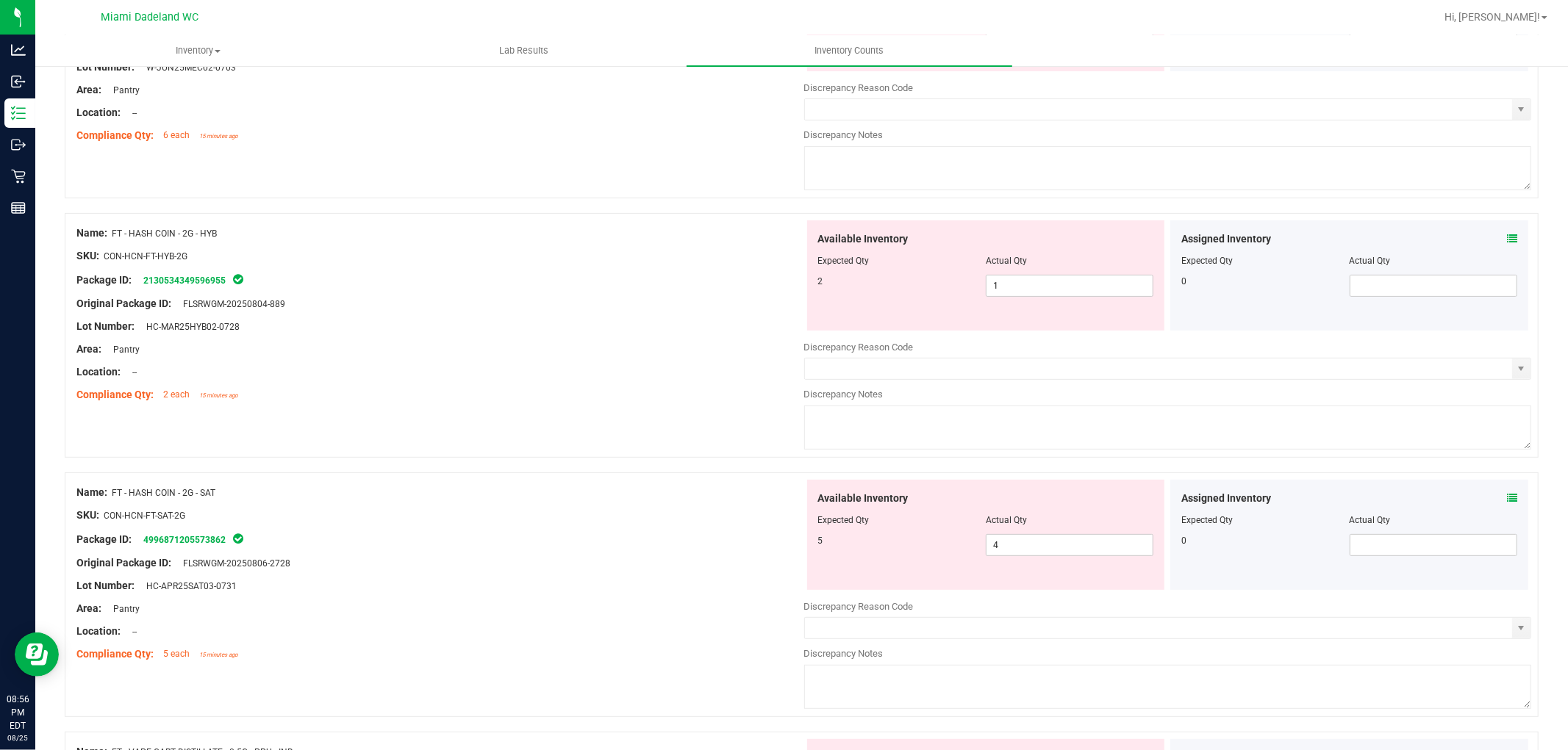
scroll to position [326, 0]
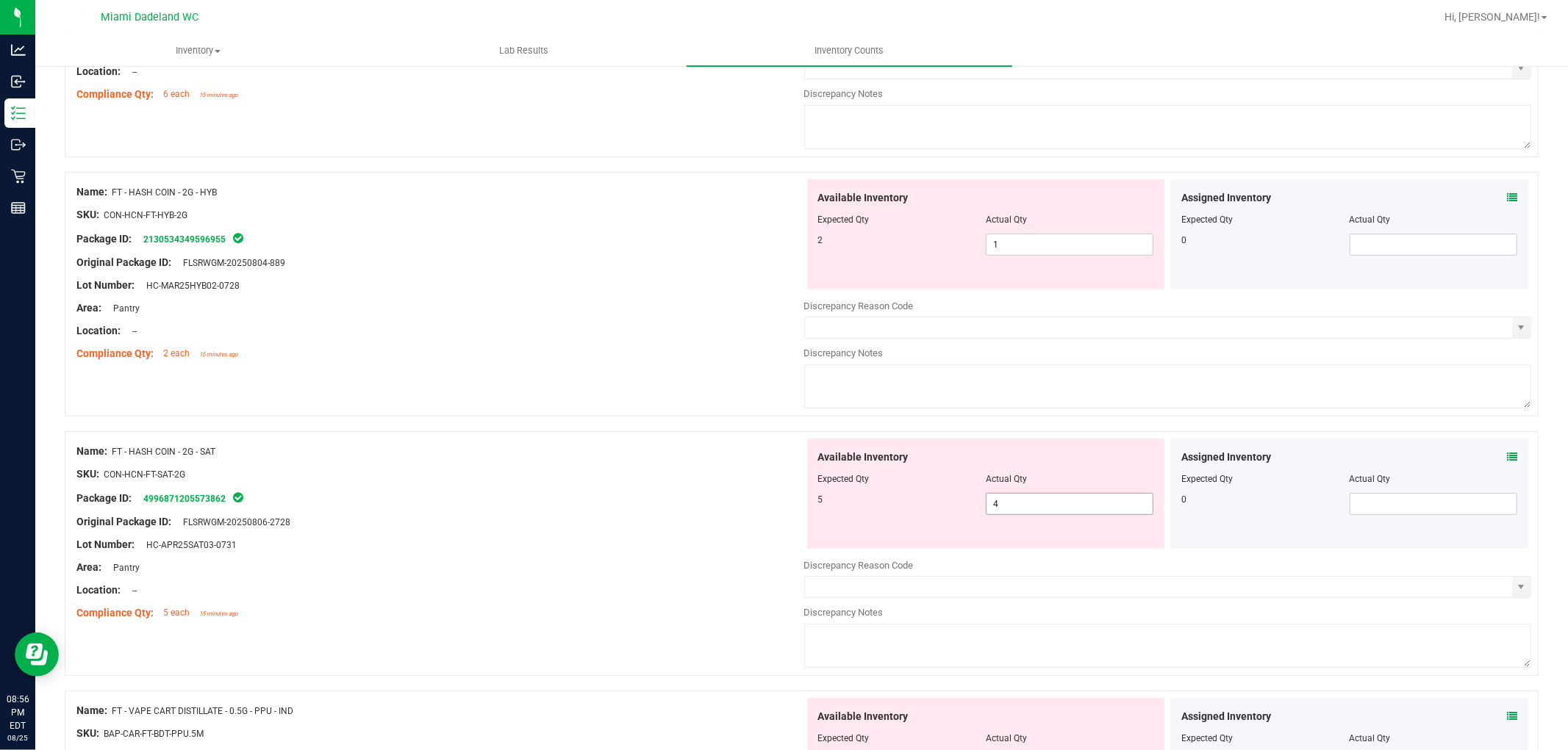
click at [1010, 505] on span "4 4" at bounding box center [1069, 504] width 168 height 22
click at [1010, 505] on input "4" at bounding box center [1069, 504] width 166 height 21
type input "5"
click at [1009, 247] on span "1 1" at bounding box center [1069, 244] width 168 height 22
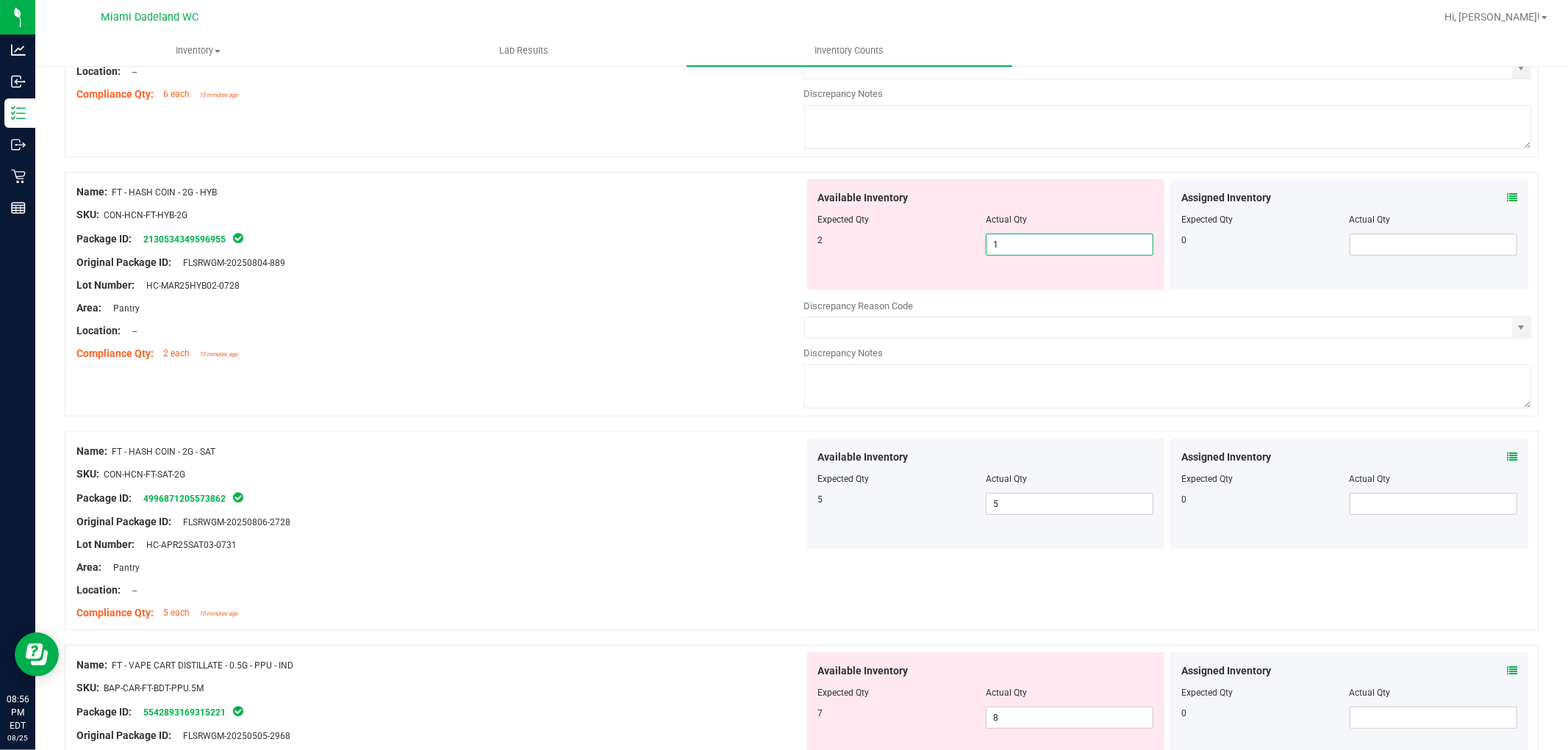
click at [1009, 247] on input "1" at bounding box center [1069, 244] width 166 height 21
type input "2"
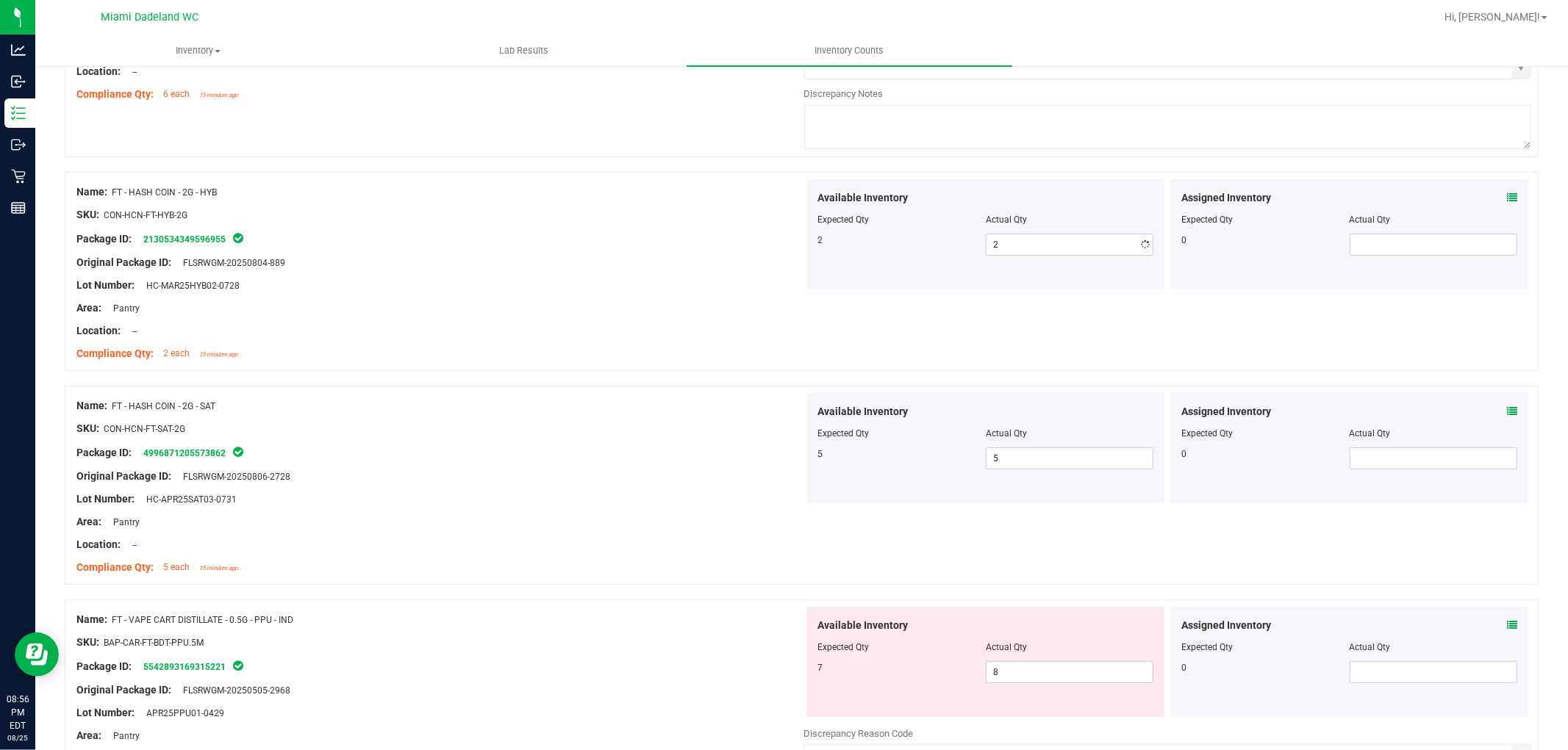
click at [669, 255] on div "Original Package ID: FLSRWGM-20250804-889" at bounding box center [440, 262] width 727 height 16
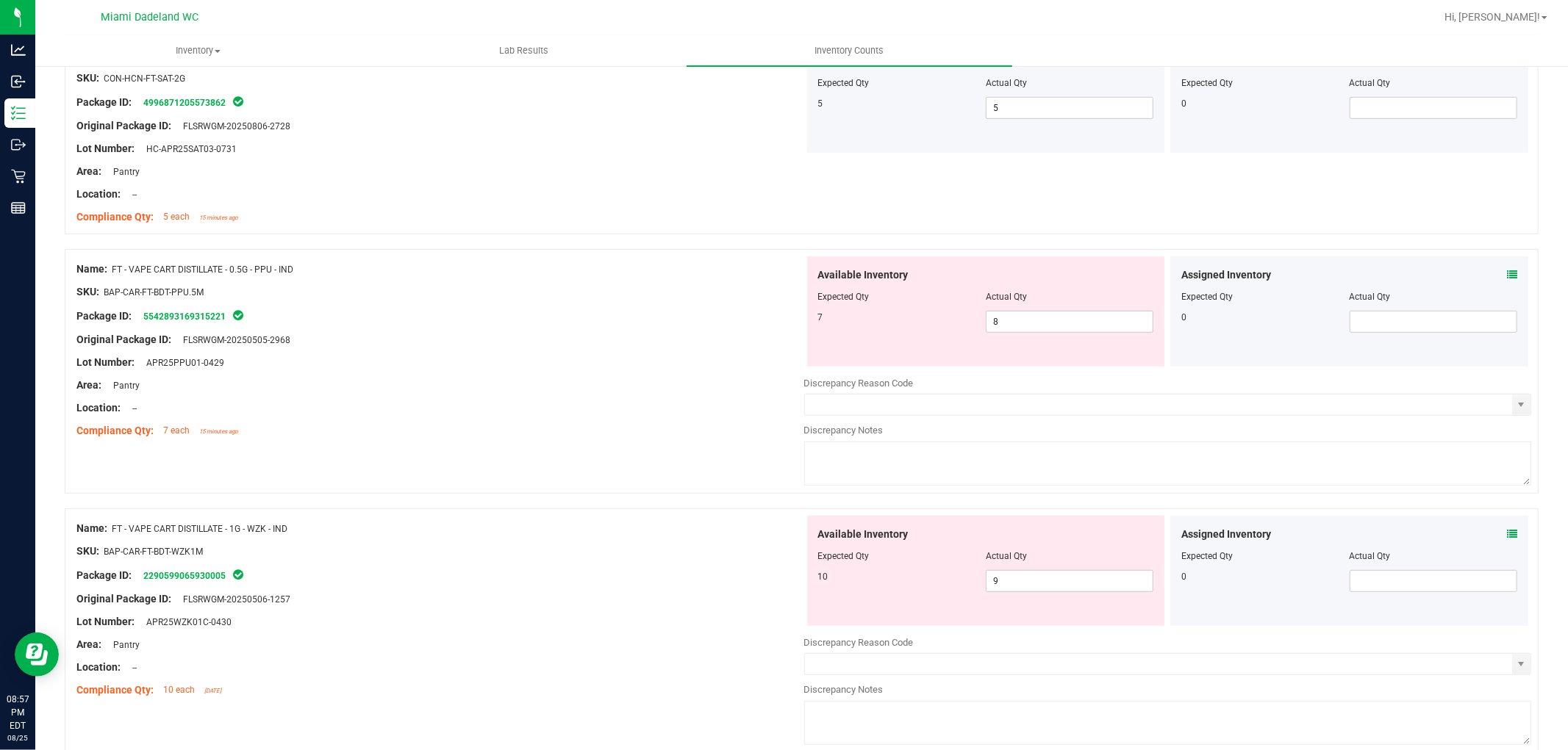
scroll to position [571, 0]
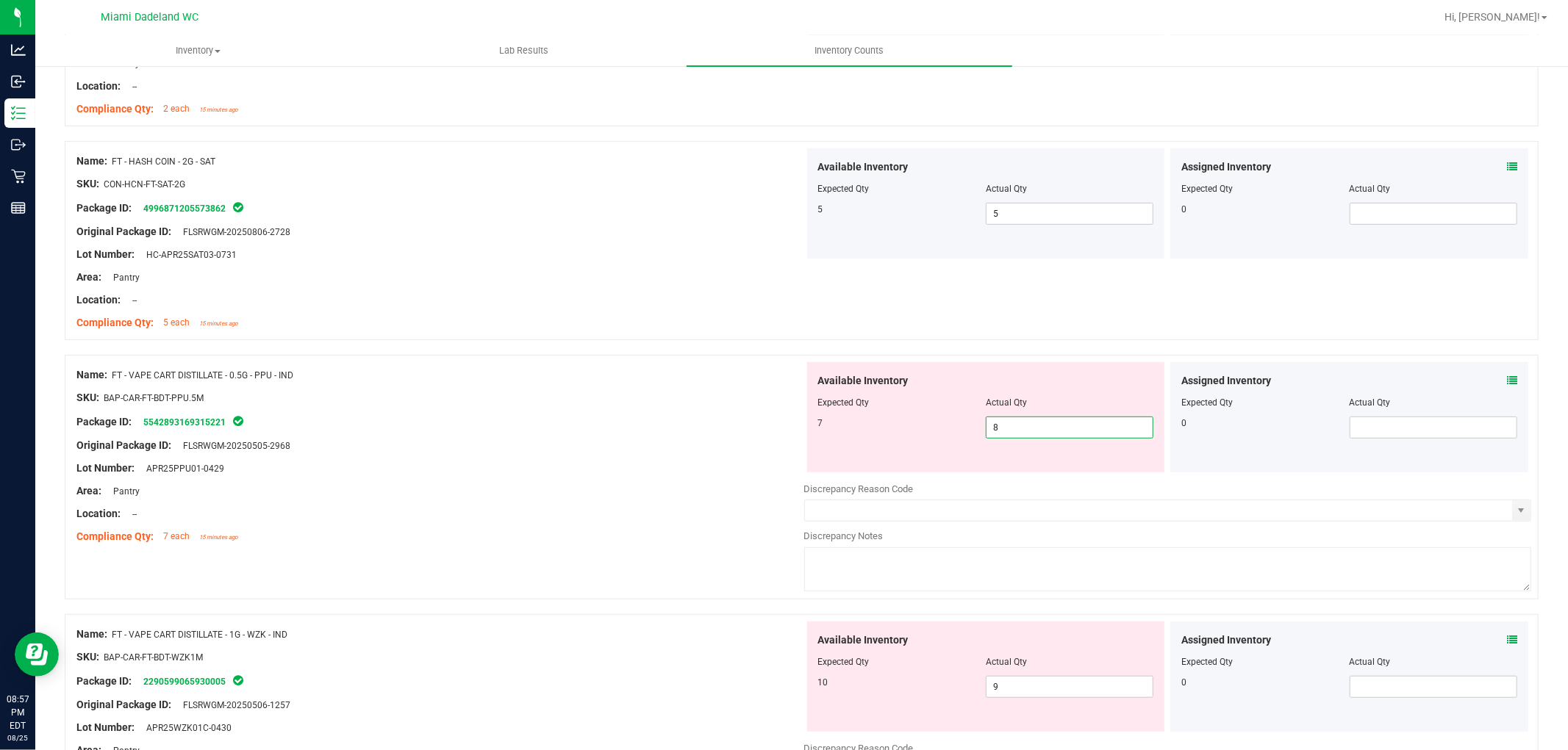
click at [1009, 432] on span "8 8" at bounding box center [1069, 427] width 168 height 22
click at [1009, 432] on input "8" at bounding box center [1069, 427] width 166 height 21
type input "7"
click at [652, 376] on div "Name: FT - VAPE CART DISTILLATE - 0.5G - PPU - IND" at bounding box center [440, 375] width 727 height 16
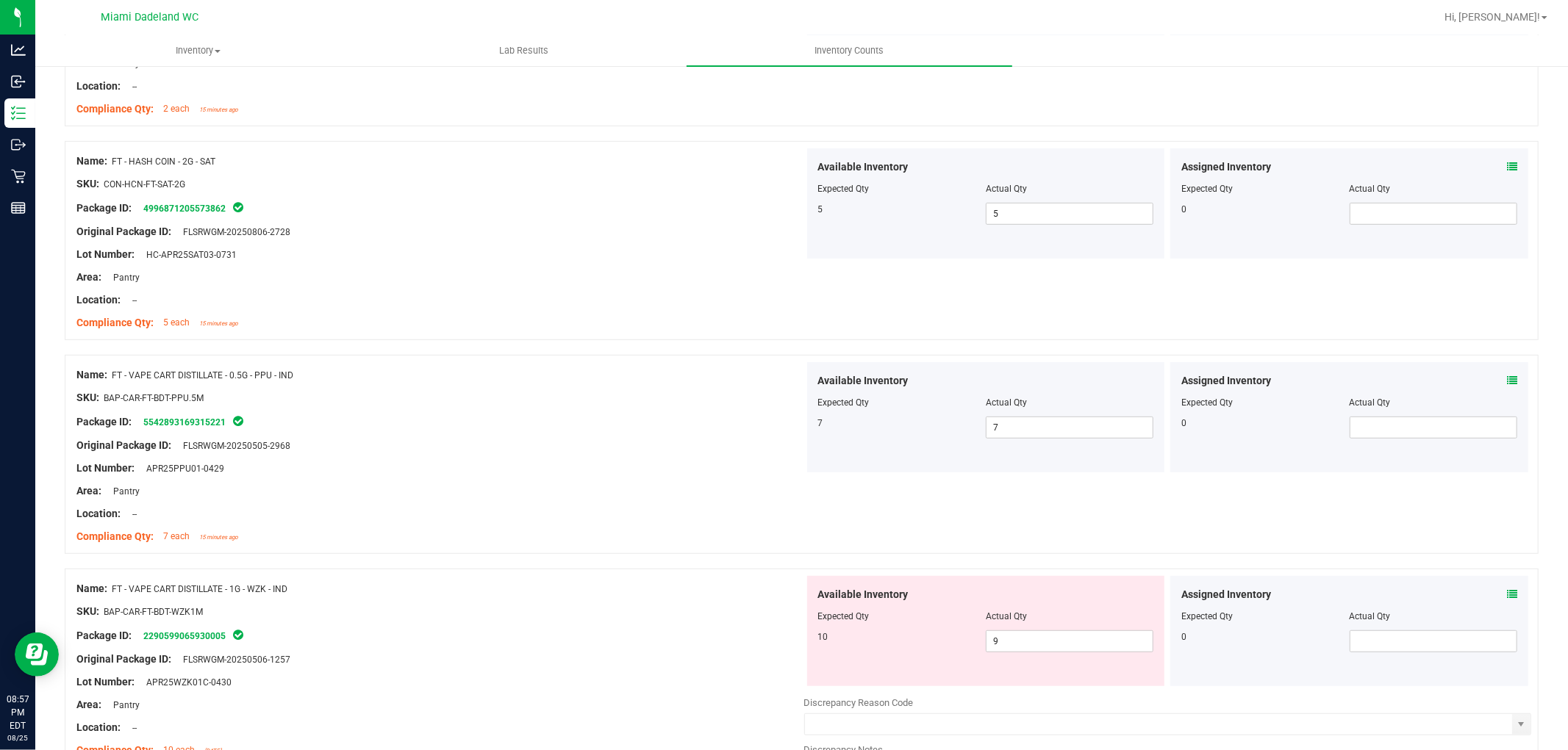
scroll to position [734, 0]
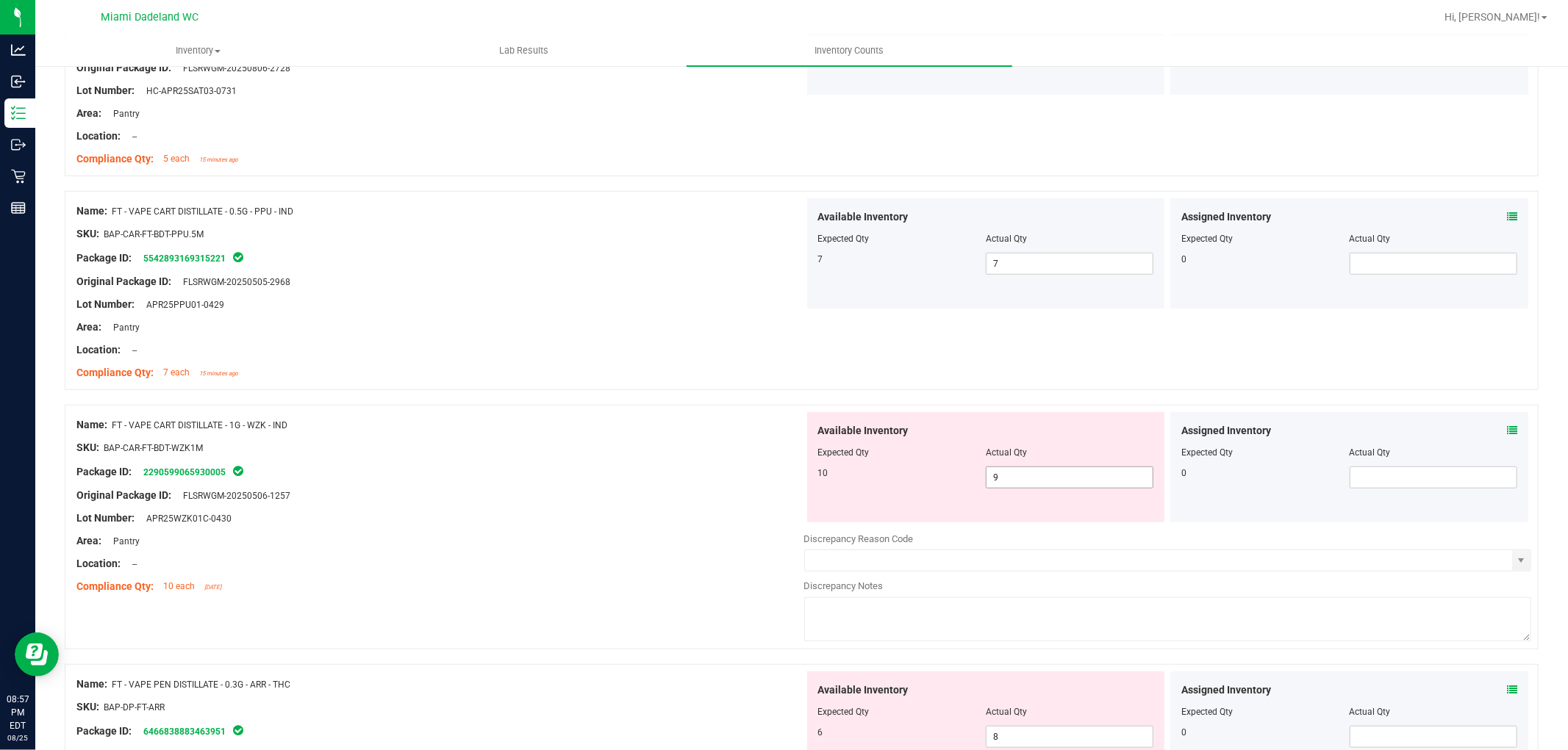
click at [1014, 473] on span "9 9" at bounding box center [1069, 478] width 168 height 22
click at [1010, 471] on input "9" at bounding box center [1069, 478] width 166 height 21
type input "10"
click at [620, 524] on div "Lot Number: APR25WZK01C-0430" at bounding box center [440, 518] width 727 height 16
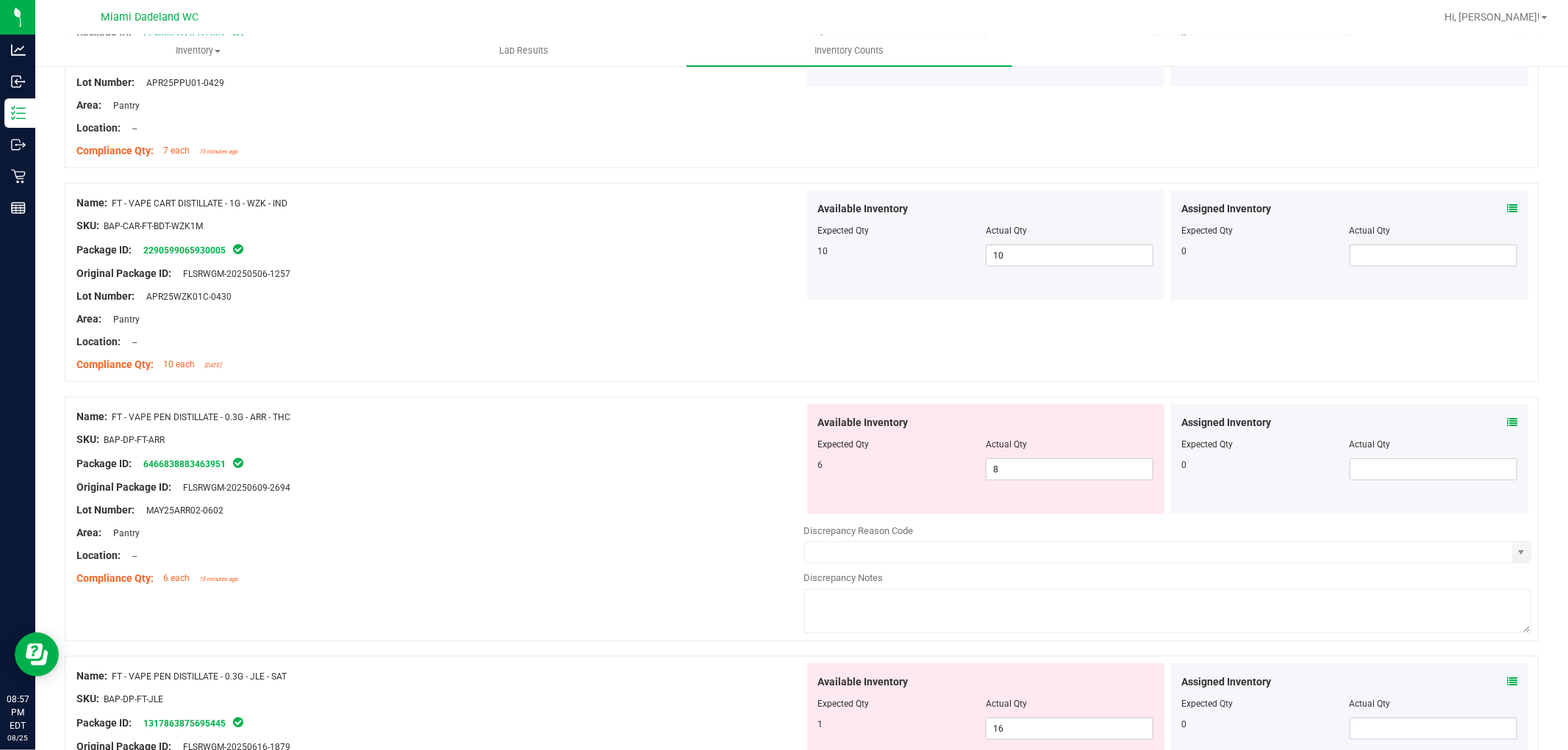
scroll to position [980, 0]
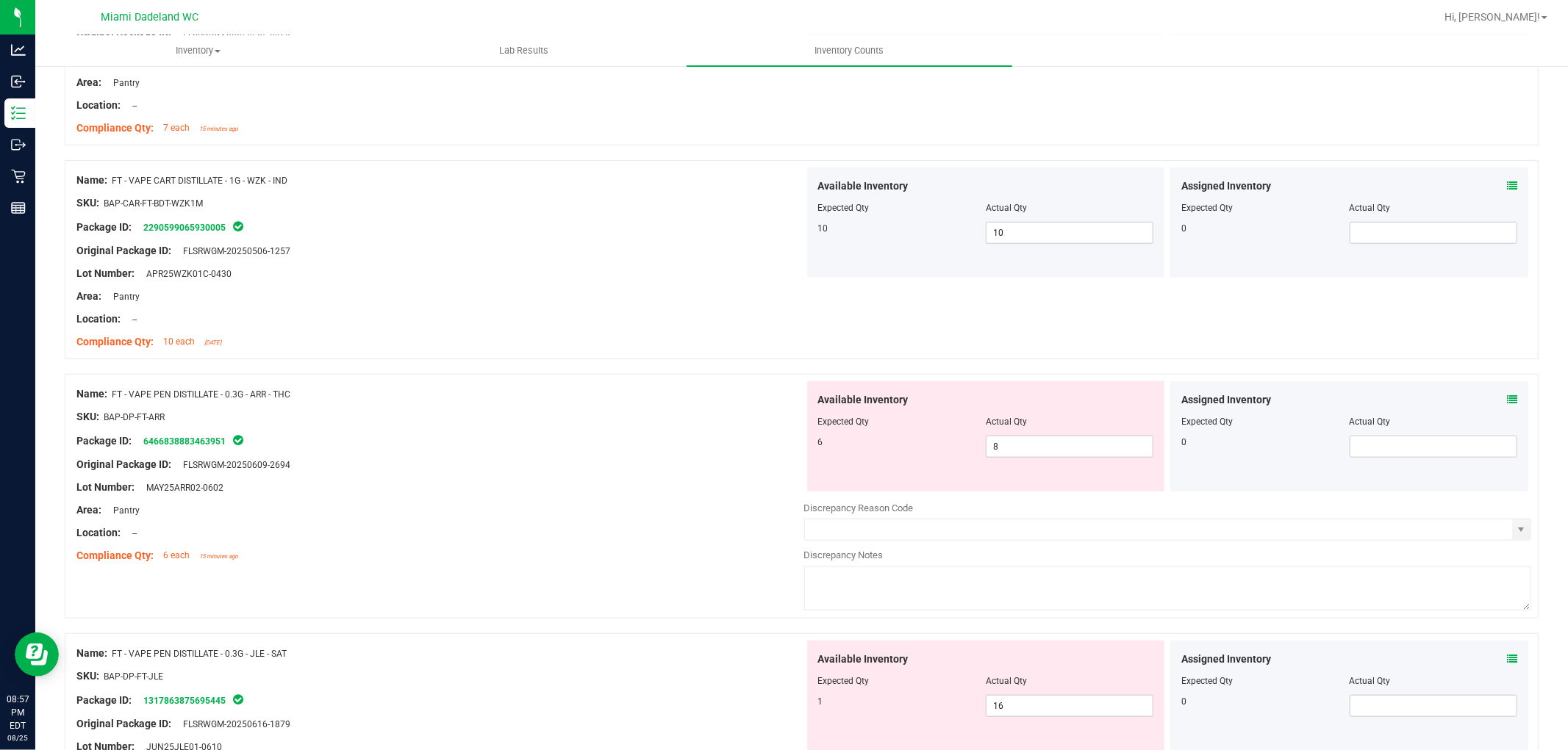
click at [638, 508] on div "Area: Pantry" at bounding box center [440, 510] width 727 height 16
click at [1052, 449] on span "8 8" at bounding box center [1069, 447] width 168 height 22
click at [1052, 449] on input "8" at bounding box center [1069, 447] width 166 height 21
type input "6"
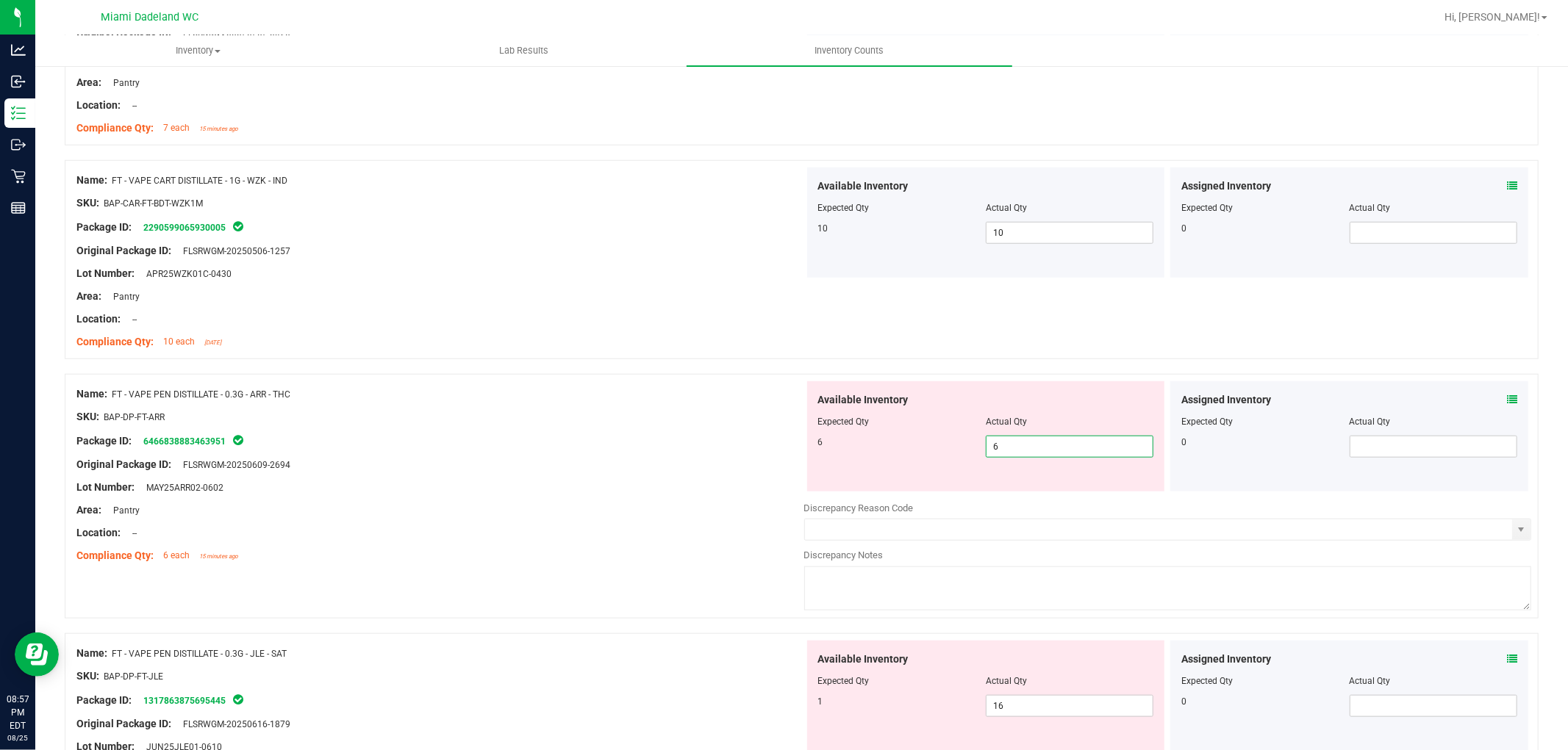
click at [633, 472] on div "Original Package ID: FLSRWGM-20250609-2694" at bounding box center [440, 464] width 727 height 16
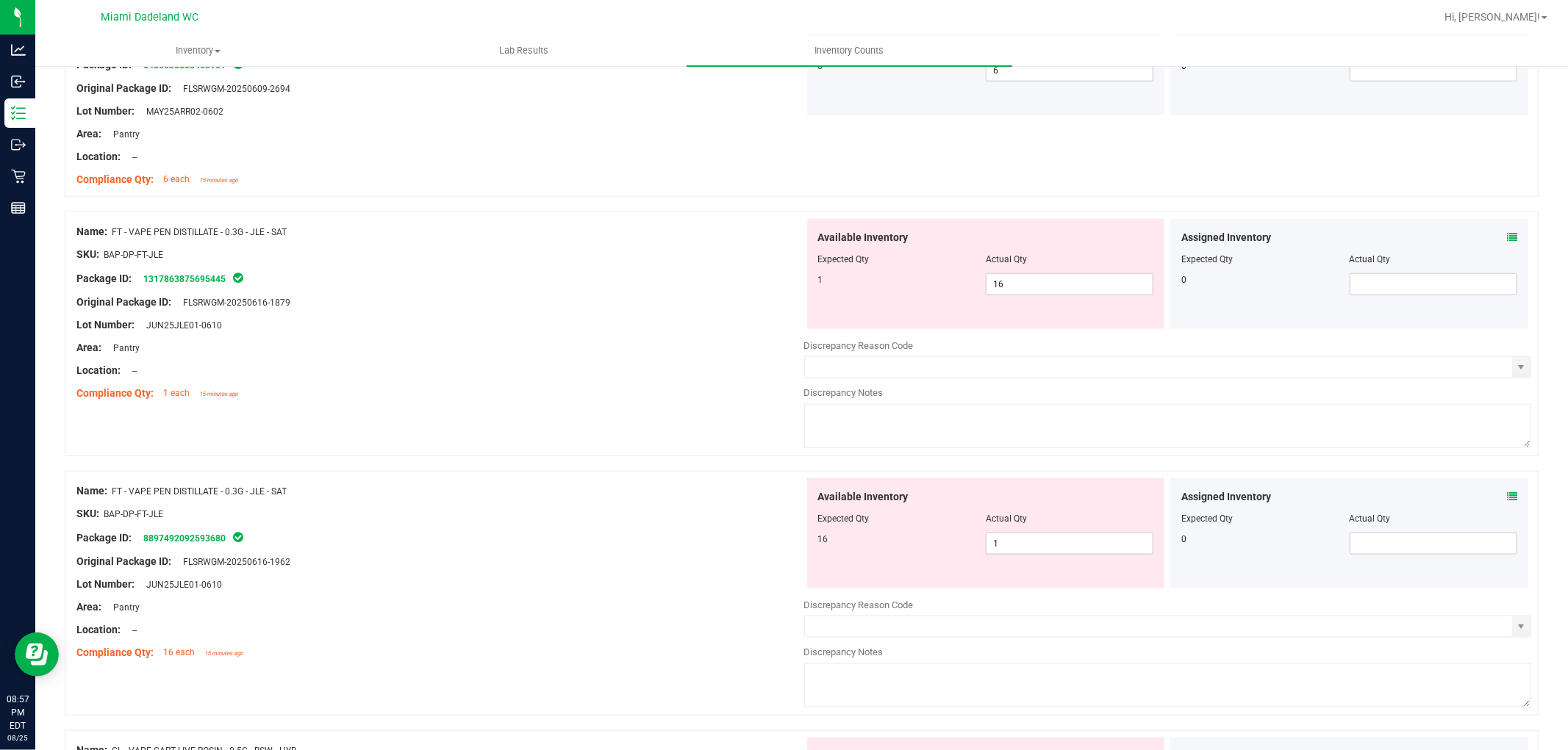
scroll to position [1387, 0]
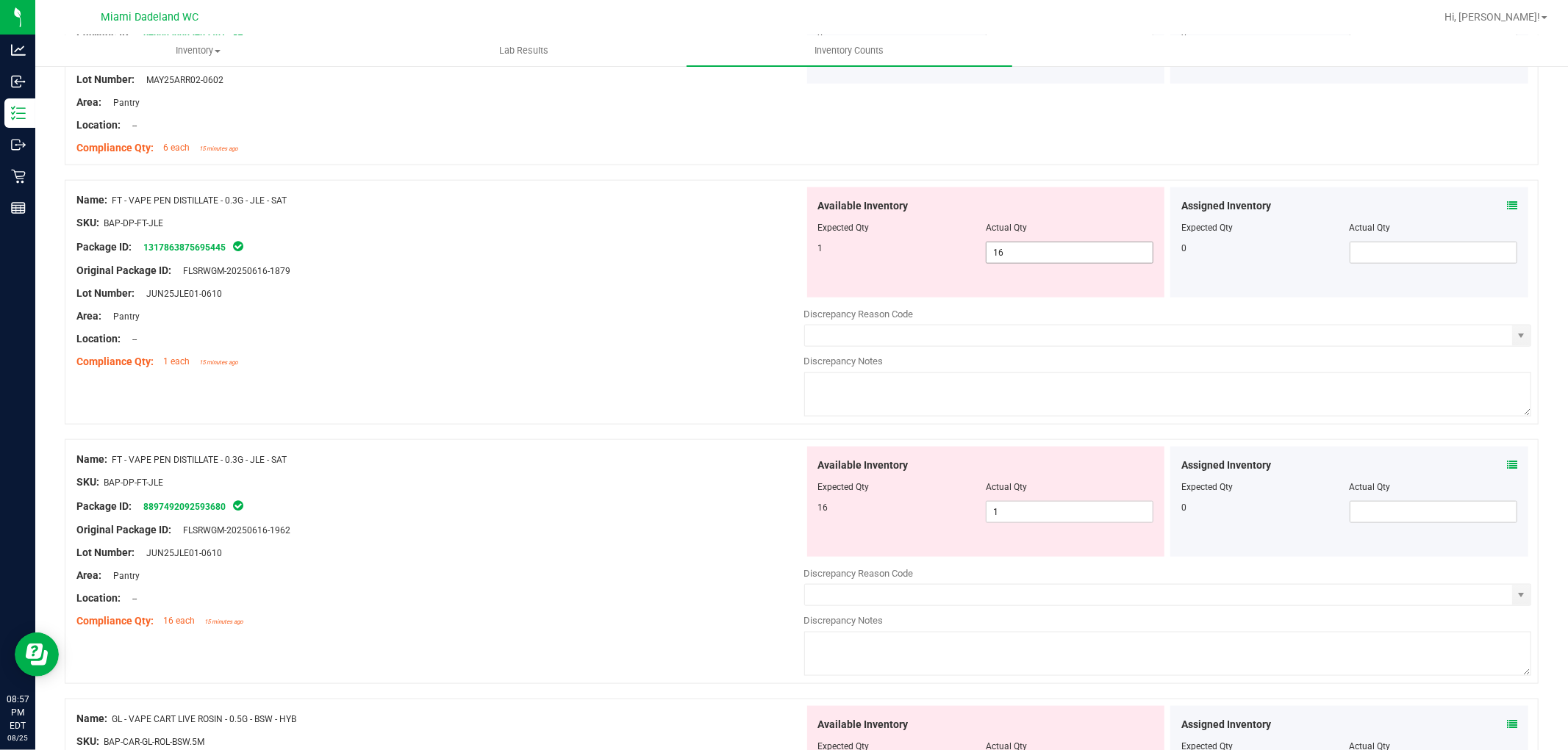
click at [1046, 250] on span "16 16" at bounding box center [1069, 252] width 168 height 22
click at [1046, 250] on input "16" at bounding box center [1069, 252] width 166 height 21
type input "1"
click at [589, 379] on div "Name: FT - VAPE PEN DISTILLATE - 0.3G - JLE - SAT SKU: BAP-DP-FT-JLE Package ID…" at bounding box center [801, 309] width 1473 height 259
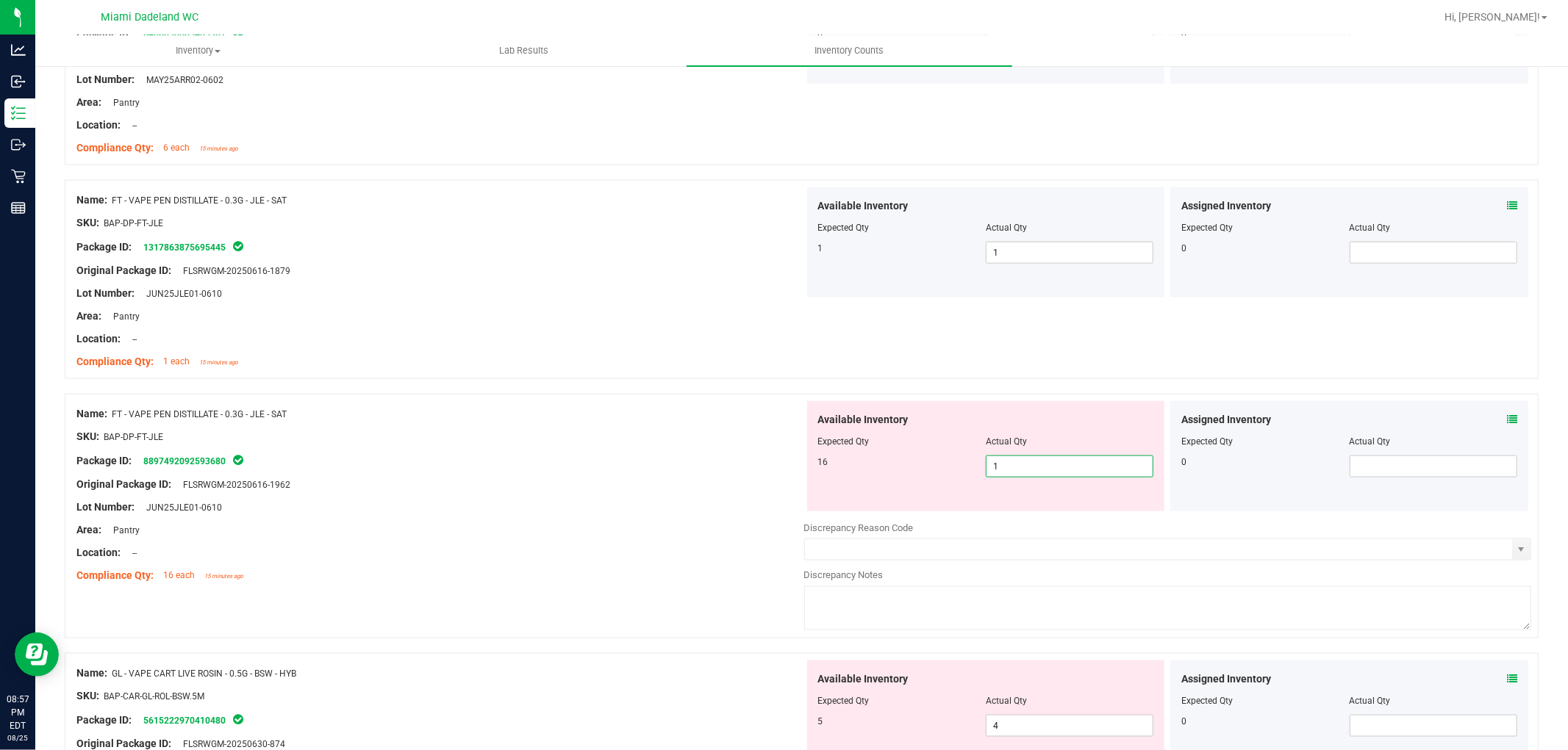
click at [1030, 467] on span "1 1" at bounding box center [1069, 467] width 168 height 22
type input "16"
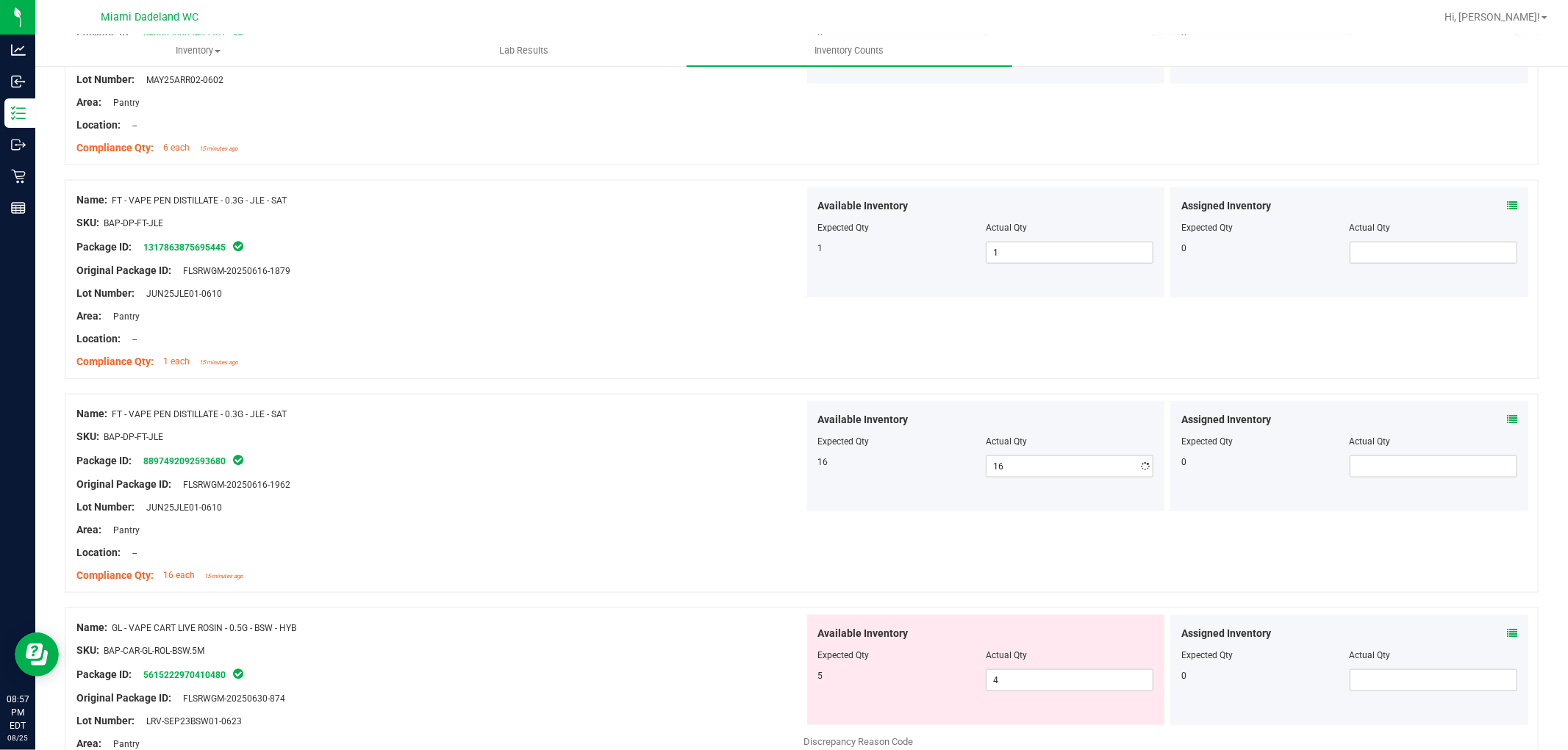
click at [619, 458] on div "Package ID: 8897492092593680" at bounding box center [440, 461] width 727 height 18
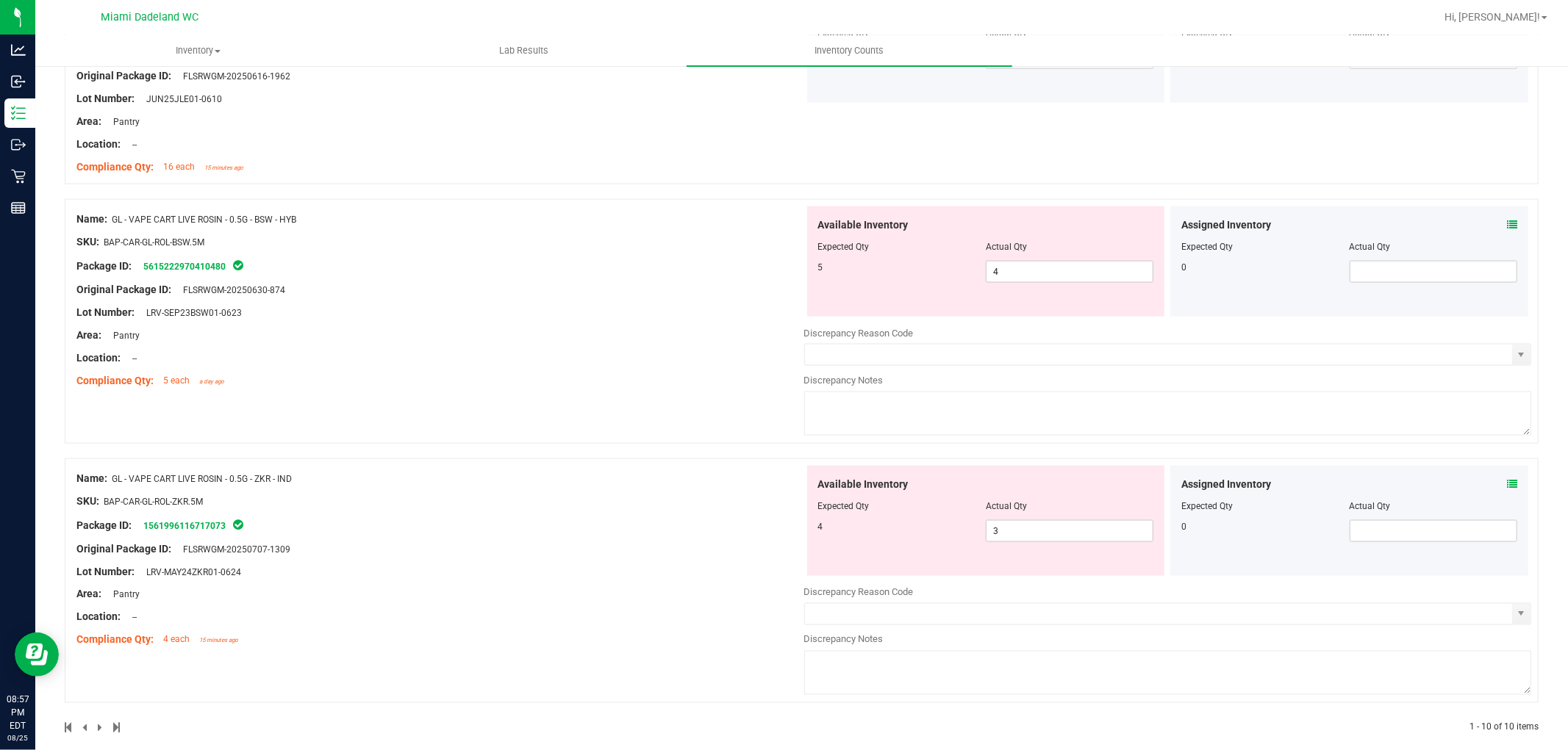
scroll to position [1816, 0]
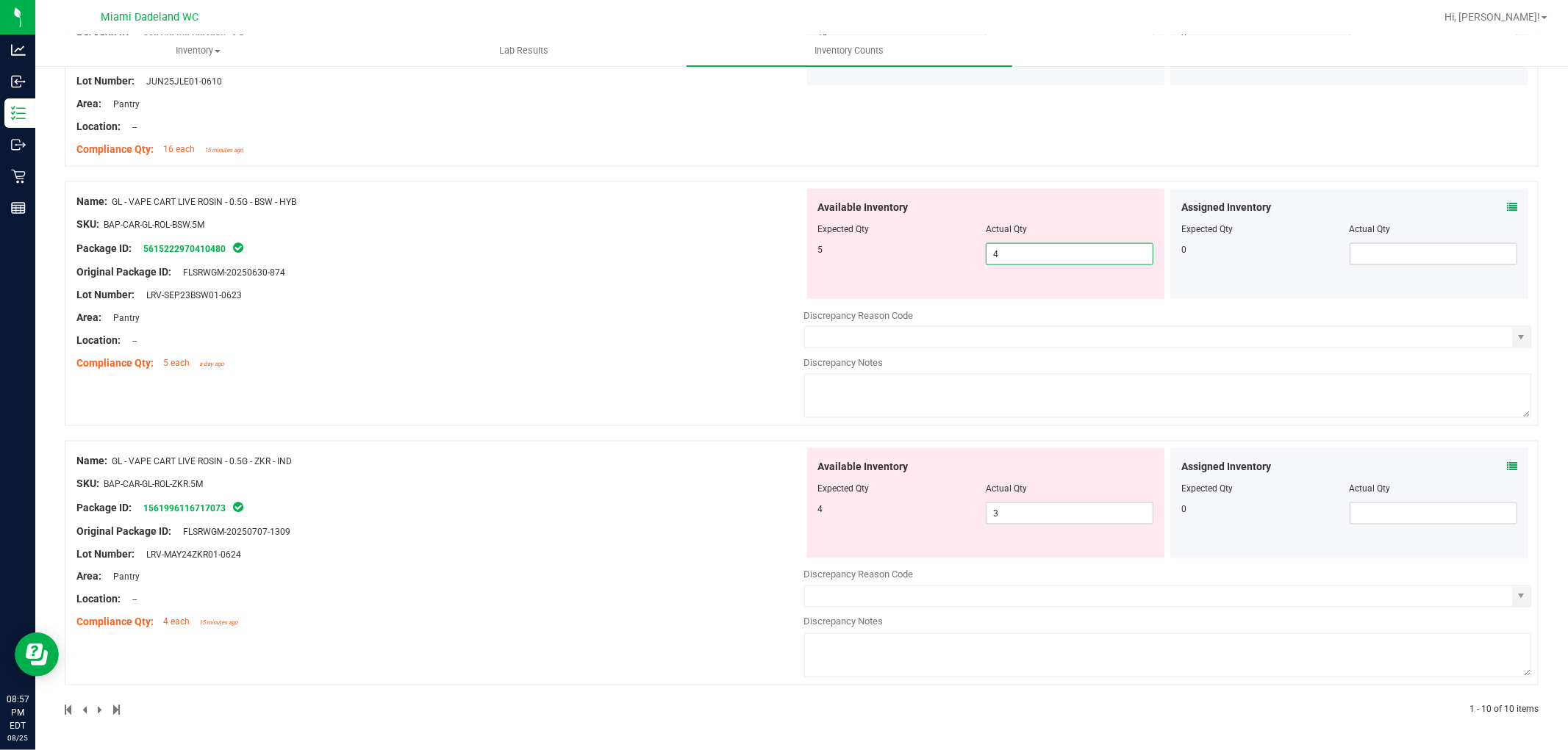
click at [1004, 255] on span "4 4" at bounding box center [1069, 254] width 168 height 22
click at [1005, 252] on input "4" at bounding box center [1069, 254] width 166 height 21
type input "5"
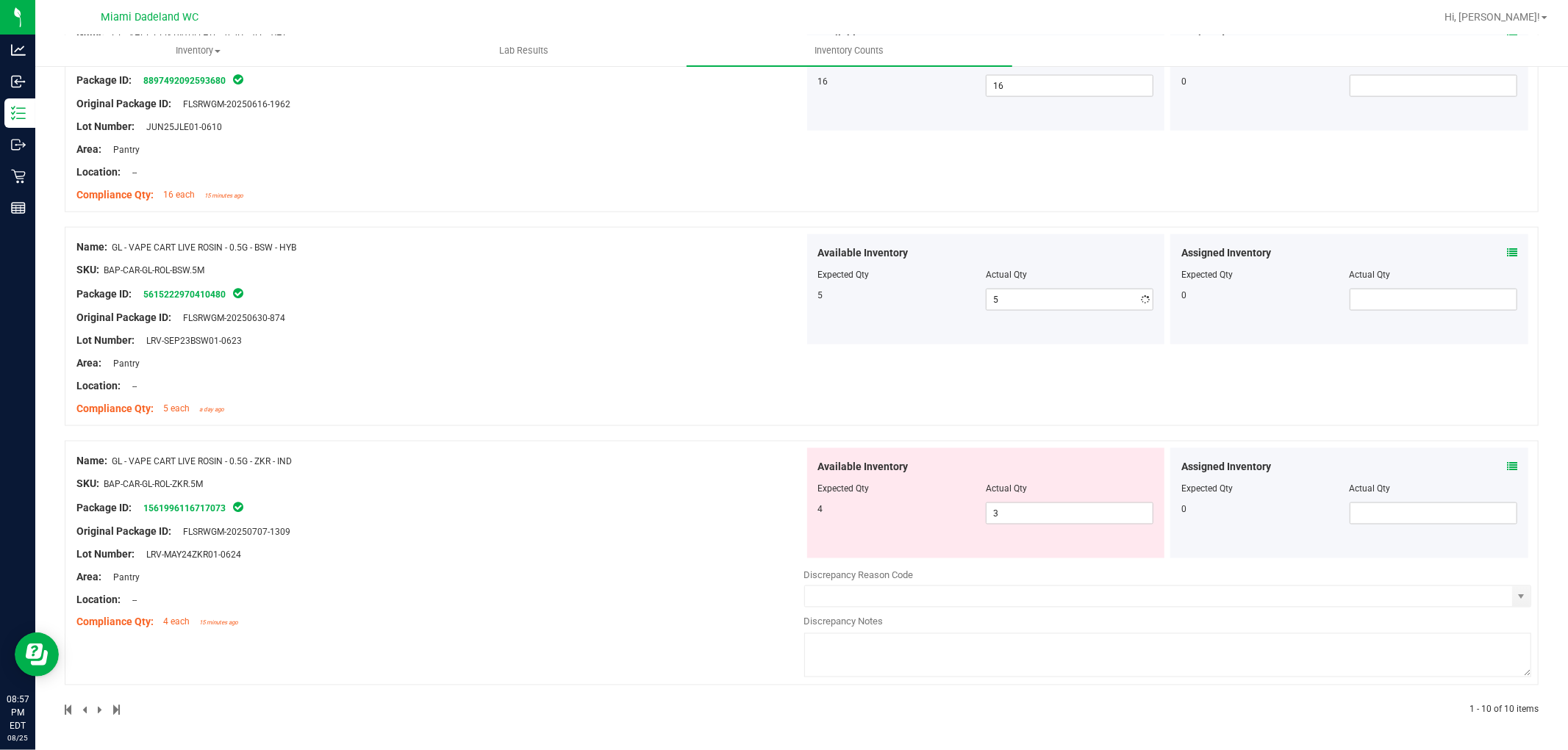
click at [742, 288] on div "Name: GL - VAPE CART LIVE ROSIN - 0.5G - BSW - HYB SKU: BAP-CAR-GL-ROL-BSW.5M P…" at bounding box center [440, 328] width 727 height 188
click at [1071, 519] on span "3 3" at bounding box center [1069, 514] width 168 height 22
click at [1071, 519] on input "3" at bounding box center [1069, 514] width 166 height 21
type input "4"
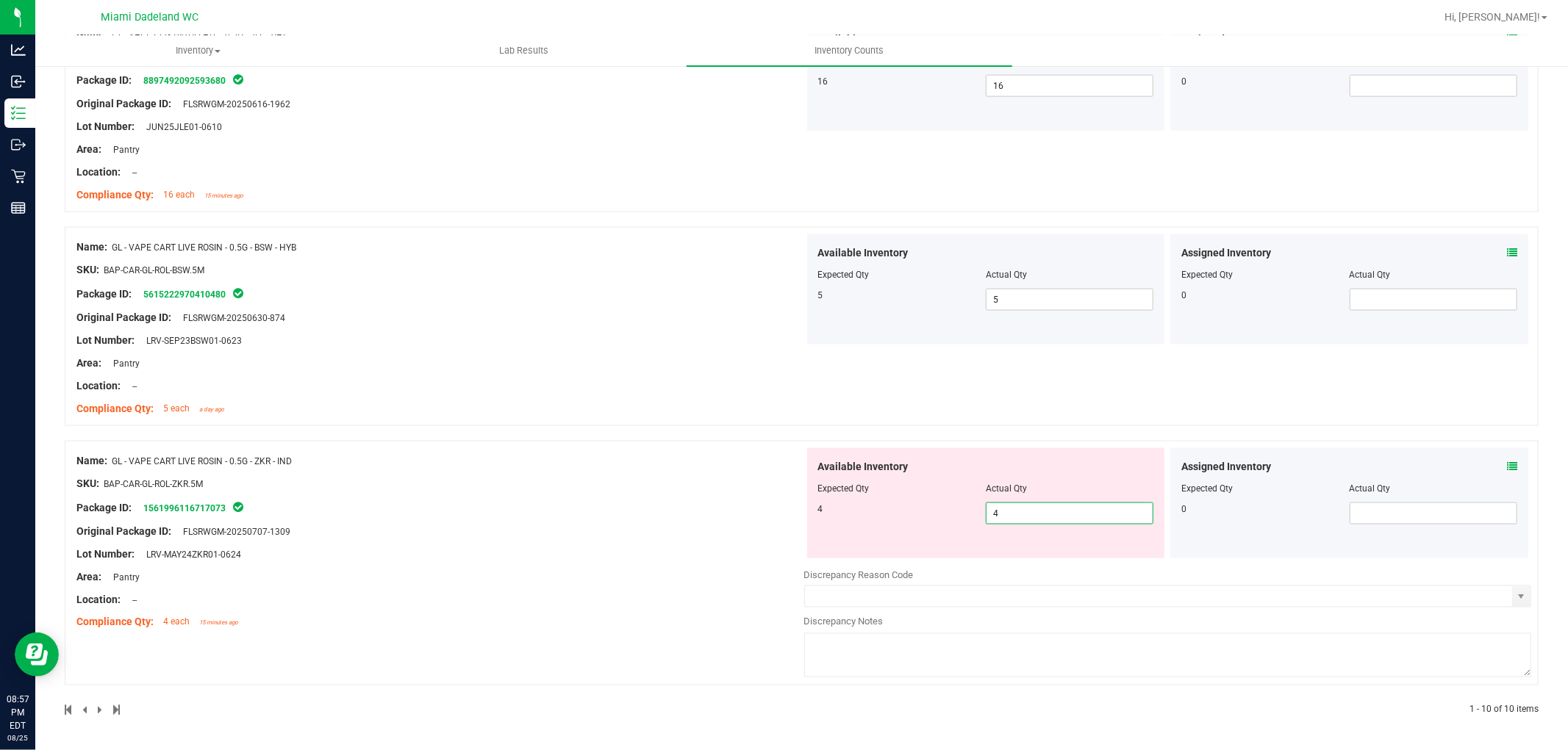
type input "4"
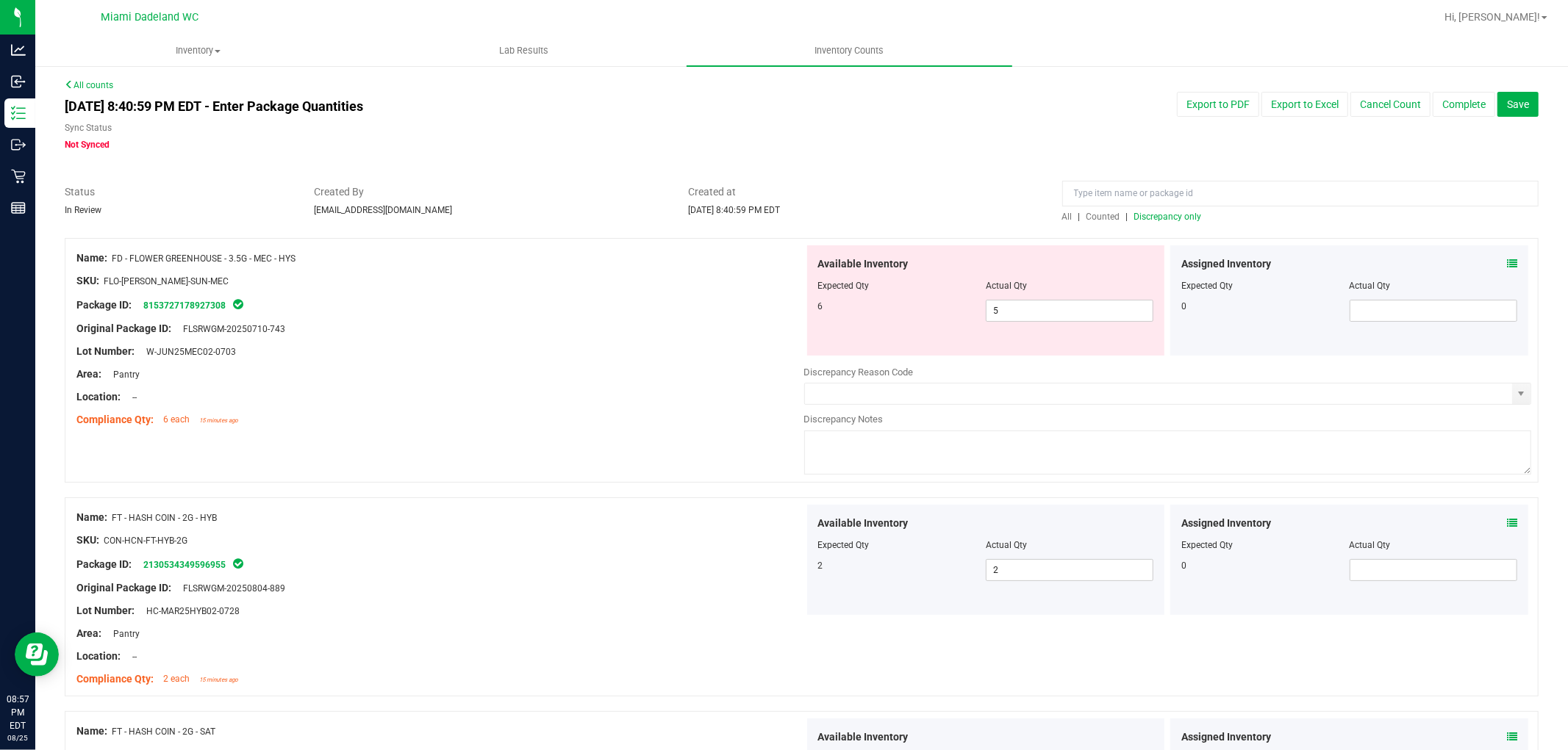
scroll to position [0, 0]
click at [1146, 218] on span "Discrepancy only" at bounding box center [1168, 218] width 68 height 10
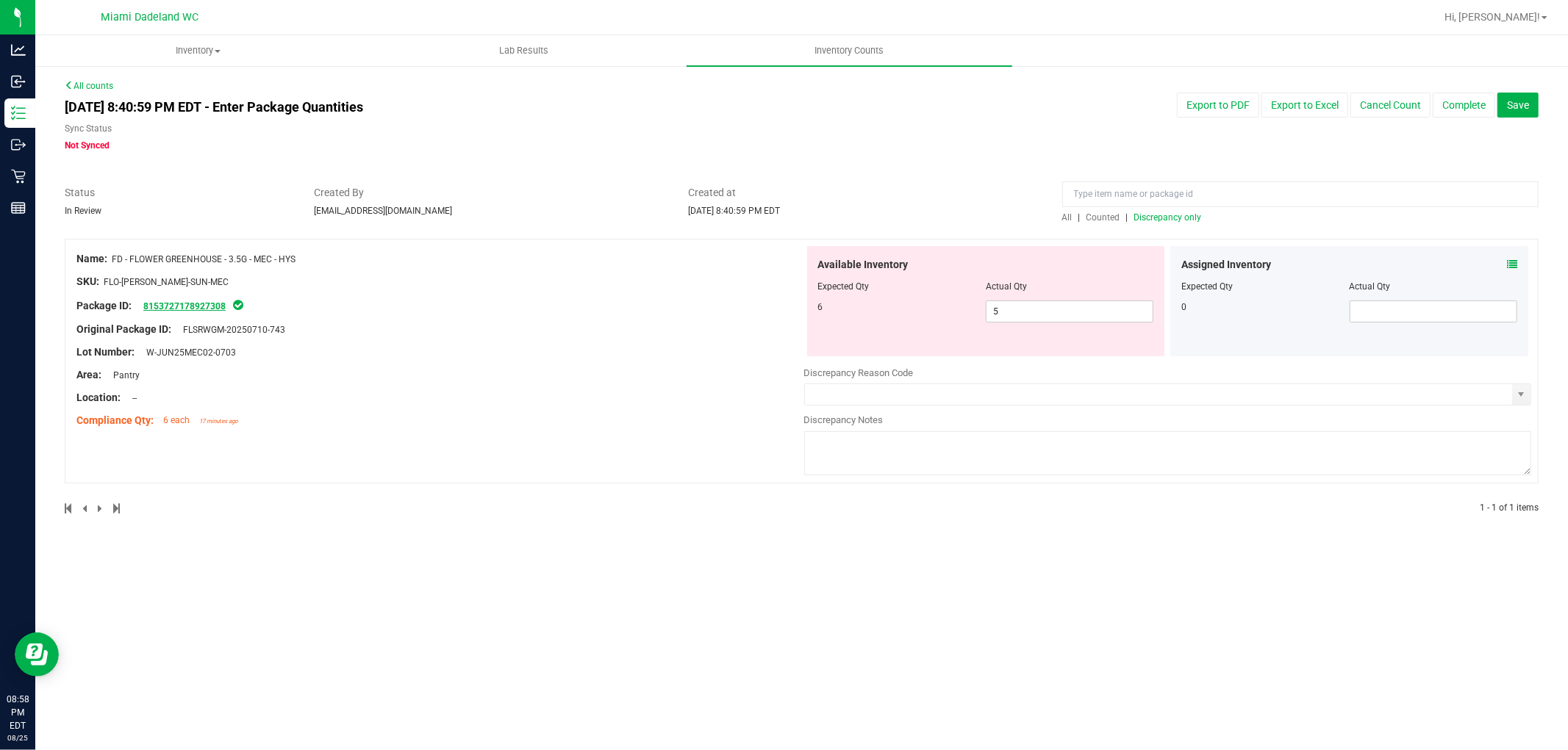
click at [157, 310] on link "8153727178927308" at bounding box center [184, 306] width 82 height 10
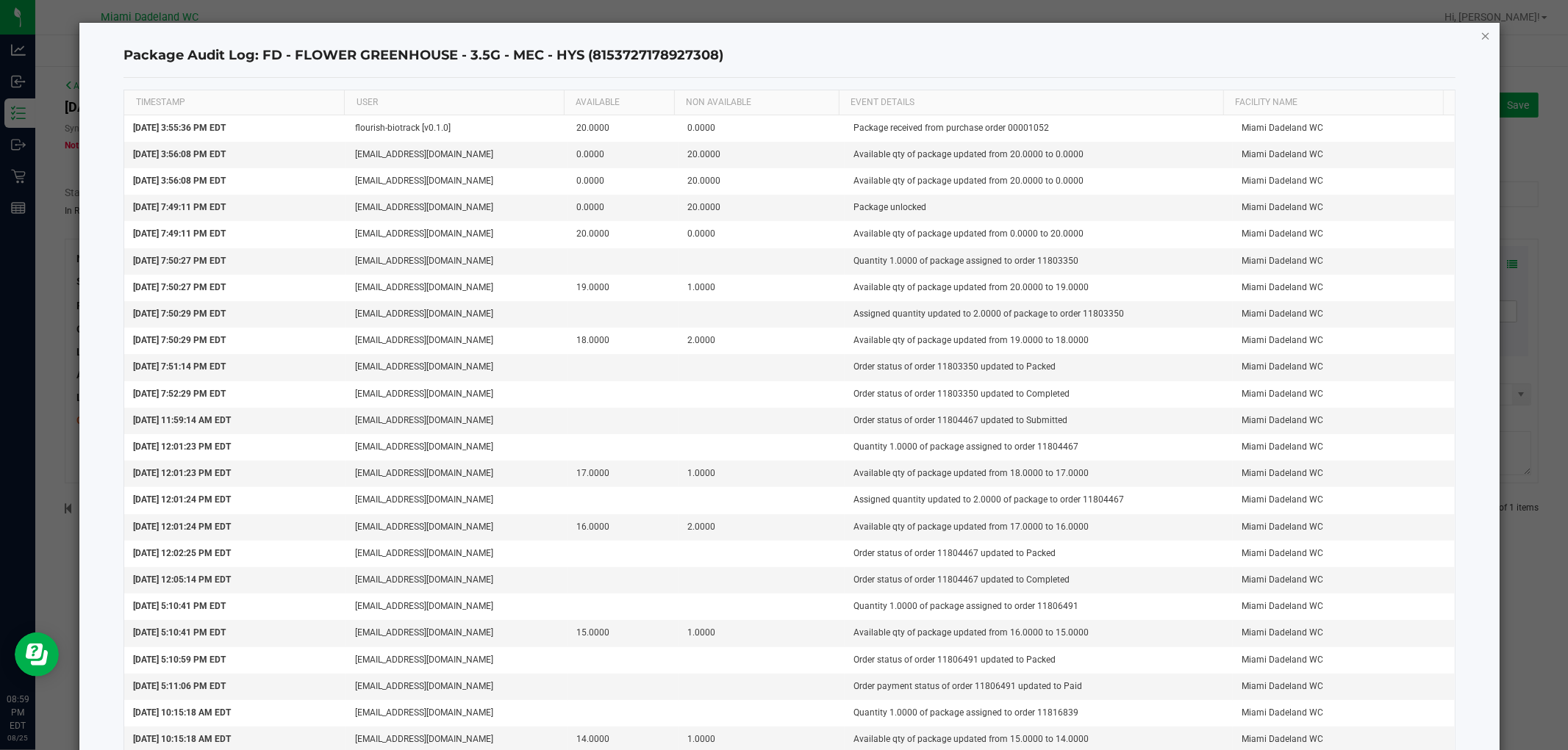
click at [1480, 32] on icon "button" at bounding box center [1485, 35] width 10 height 18
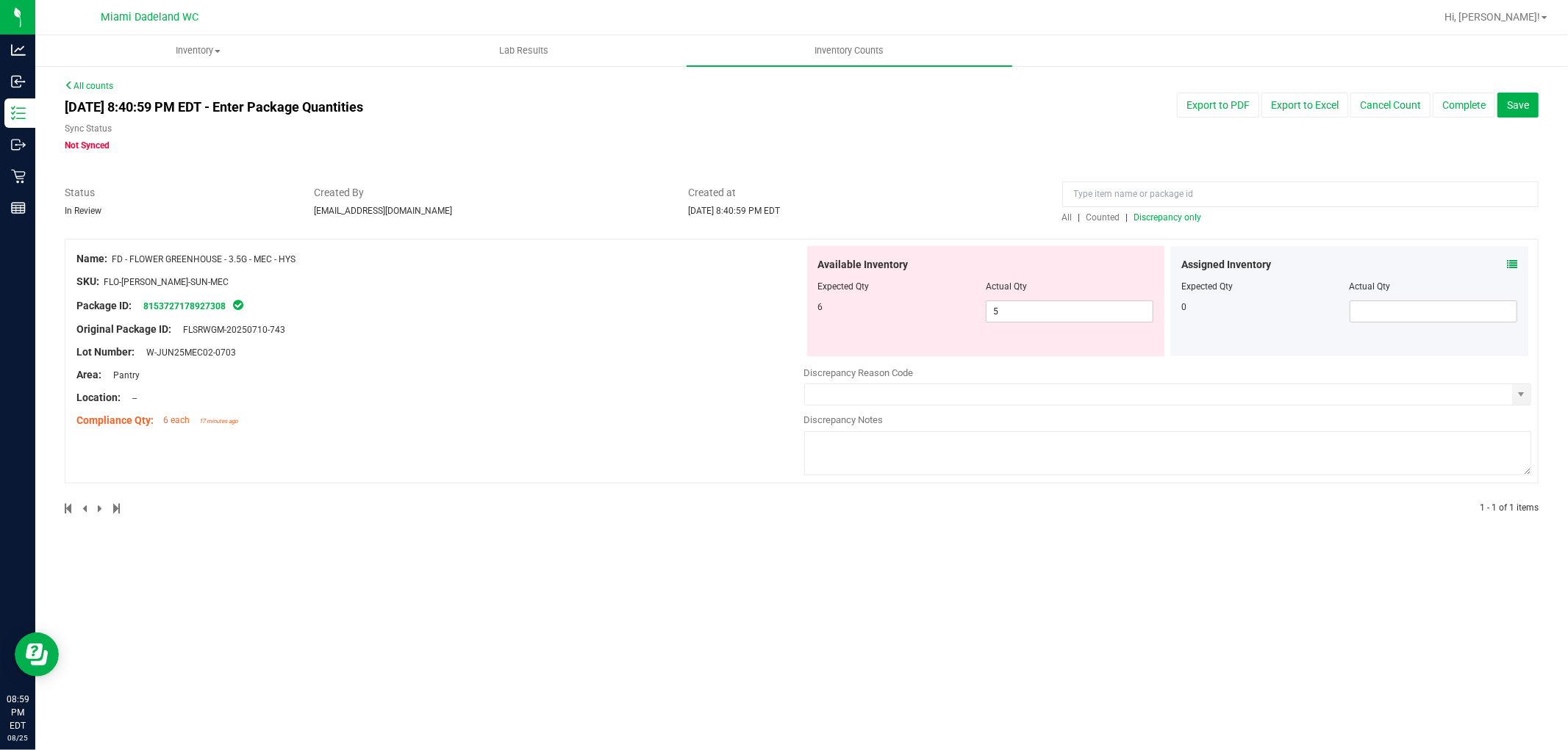
click at [562, 417] on div "Compliance Qty: 6 each 17 minutes ago" at bounding box center [440, 420] width 727 height 16
click at [1525, 105] on span "Save" at bounding box center [1518, 105] width 22 height 12
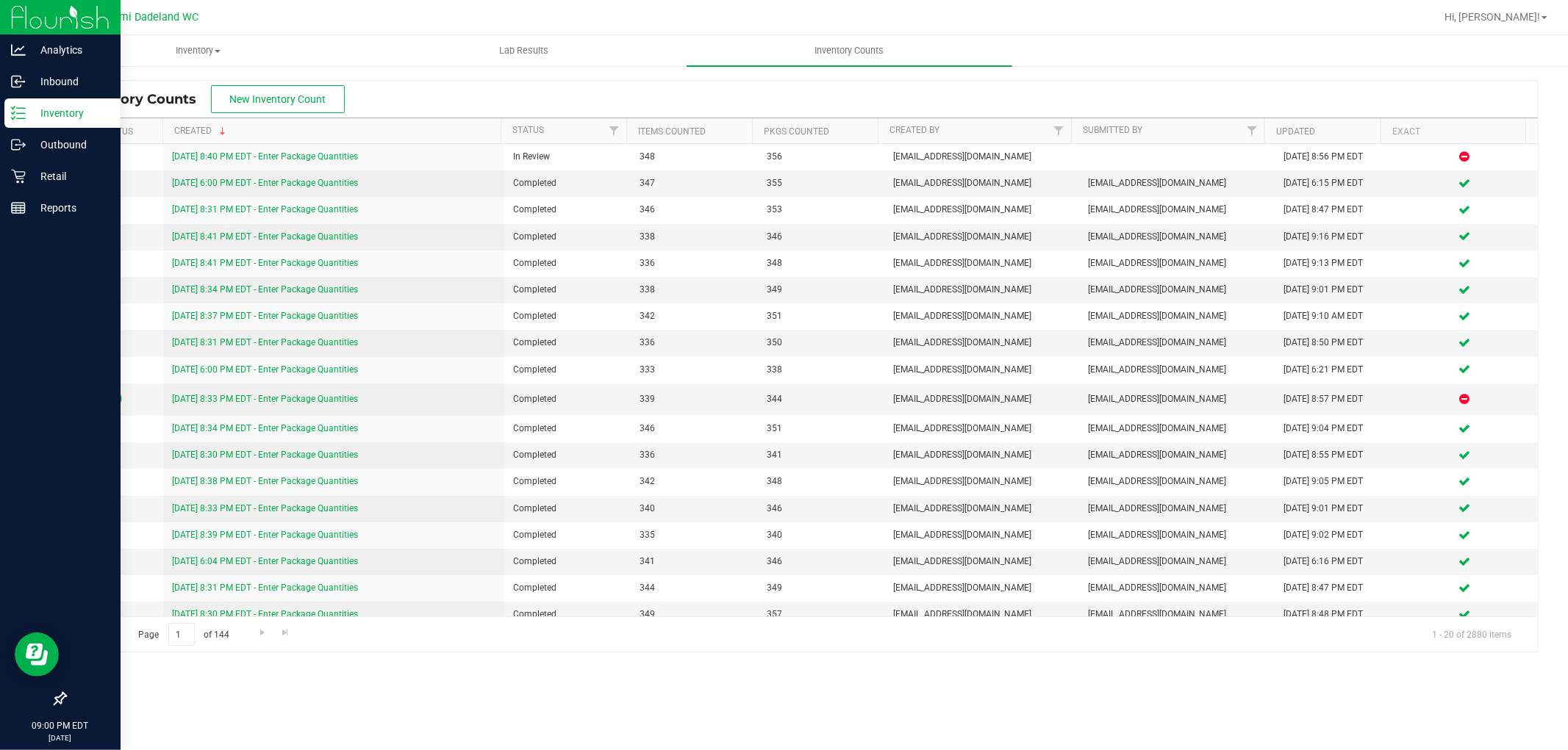
click at [52, 108] on p "Inventory" at bounding box center [69, 113] width 88 height 18
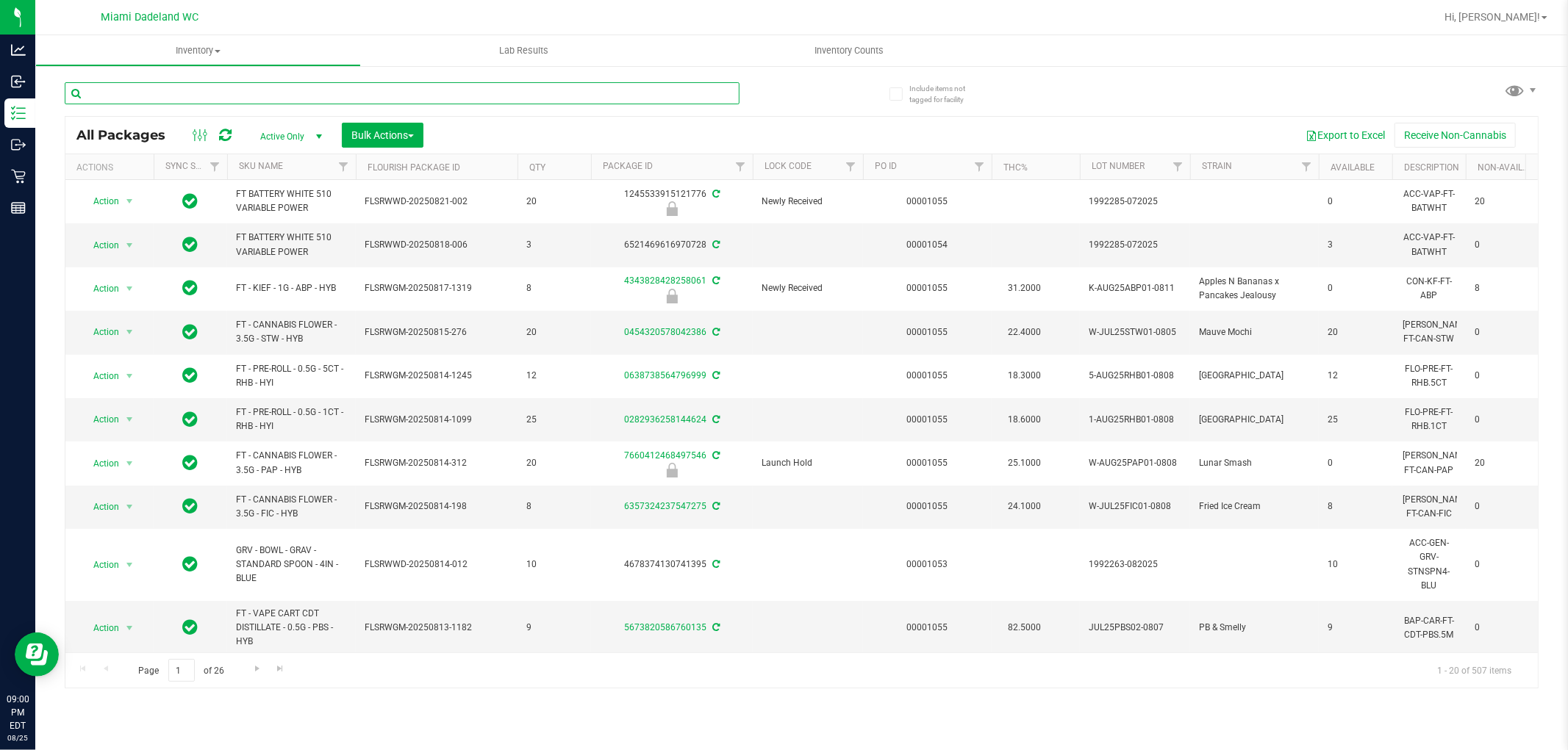
click at [263, 90] on input "text" at bounding box center [403, 93] width 675 height 22
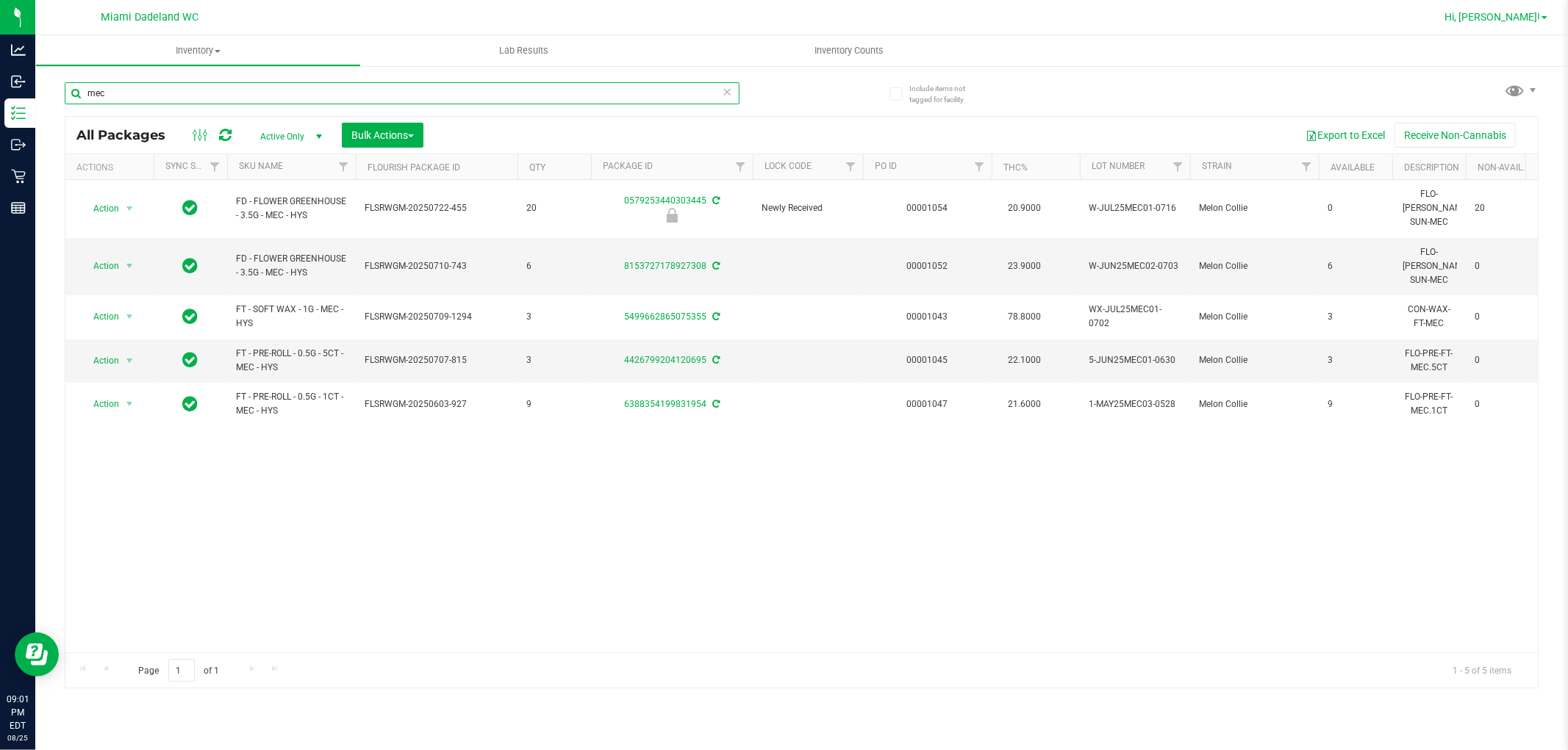
type input "mec"
click at [1516, 17] on span "Hi, [PERSON_NAME]!" at bounding box center [1492, 17] width 95 height 12
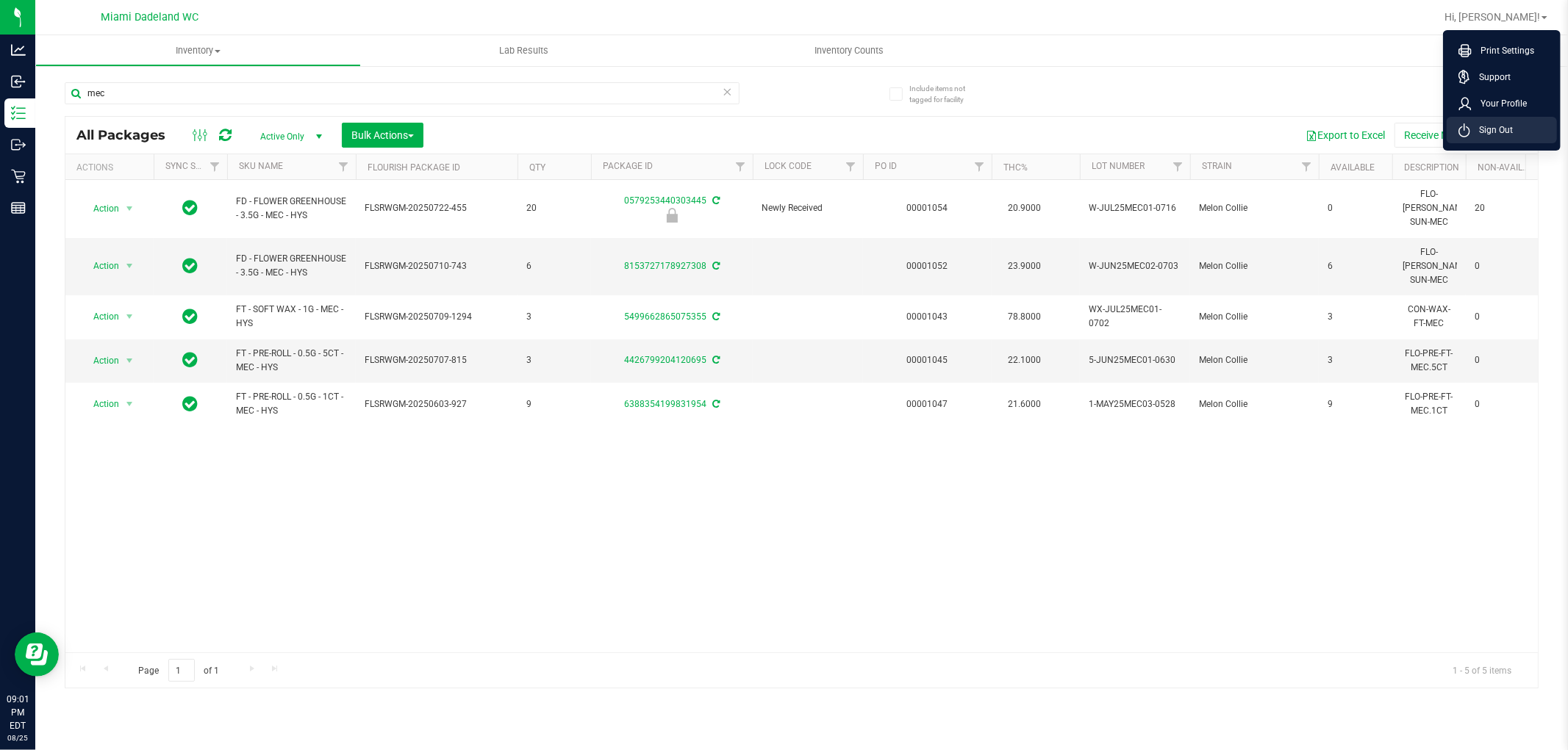
click at [1502, 125] on span "Sign Out" at bounding box center [1491, 130] width 43 height 15
